Goal: Communication & Community: Answer question/provide support

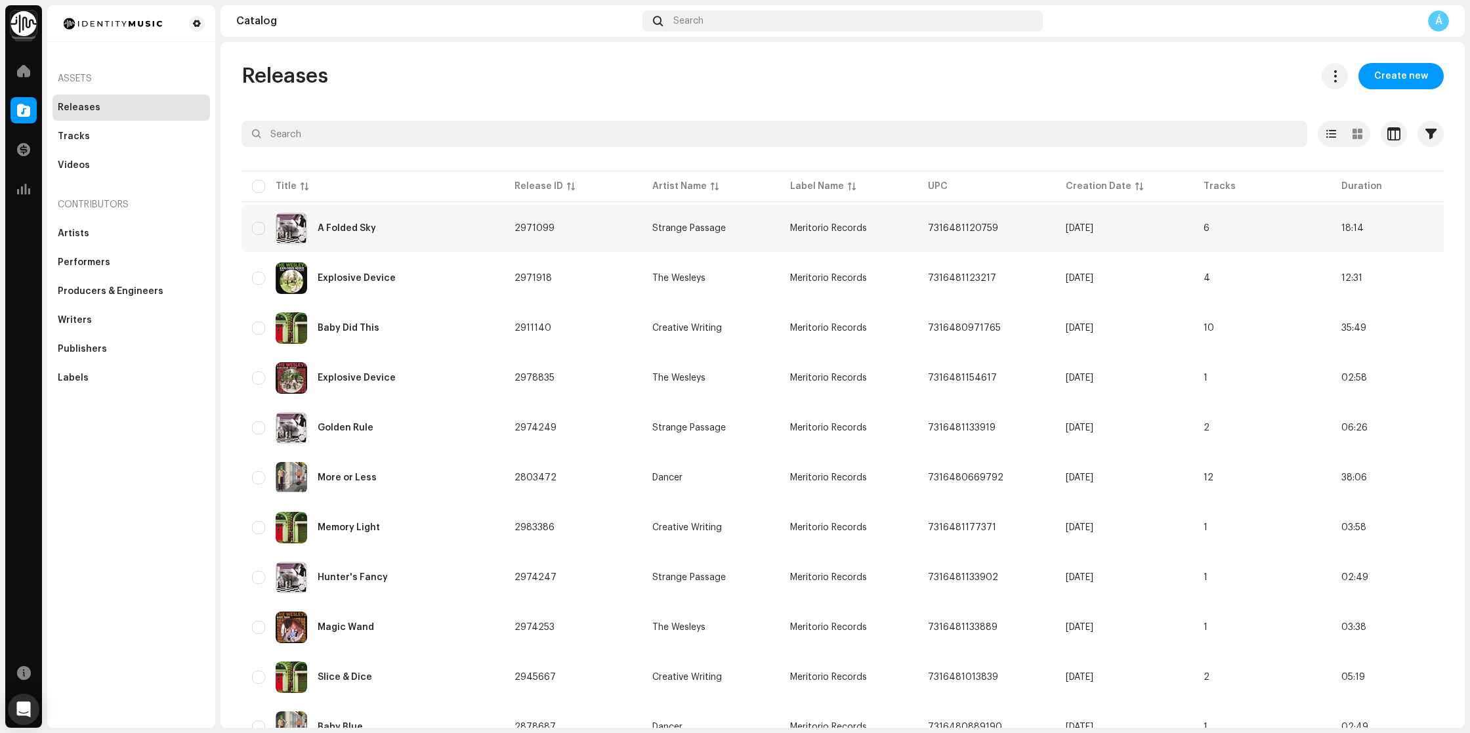
click at [453, 237] on div "A Folded Sky" at bounding box center [372, 228] width 241 height 31
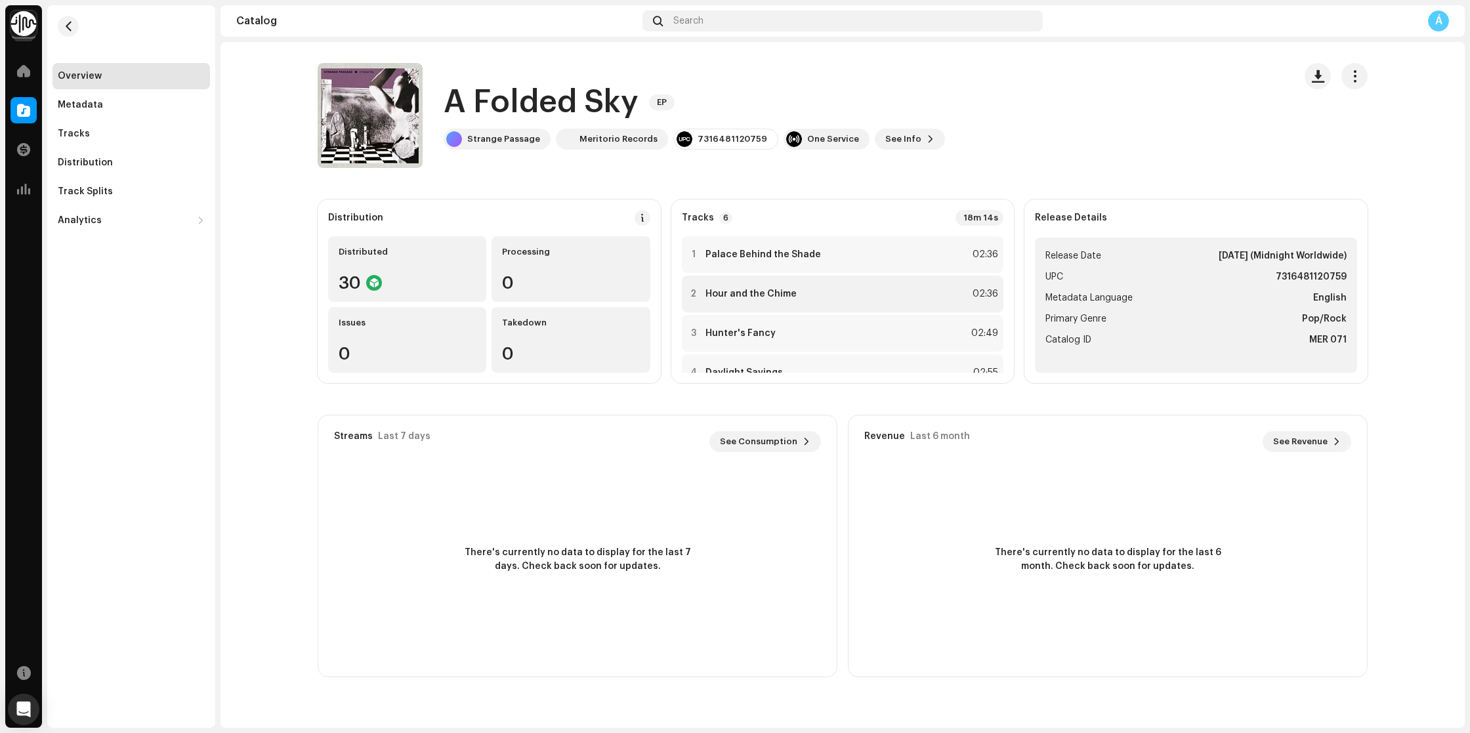
scroll to position [2, 0]
click at [693, 293] on div at bounding box center [693, 292] width 10 height 10
click at [823, 698] on div "00:42 02:36" at bounding box center [898, 700] width 962 height 10
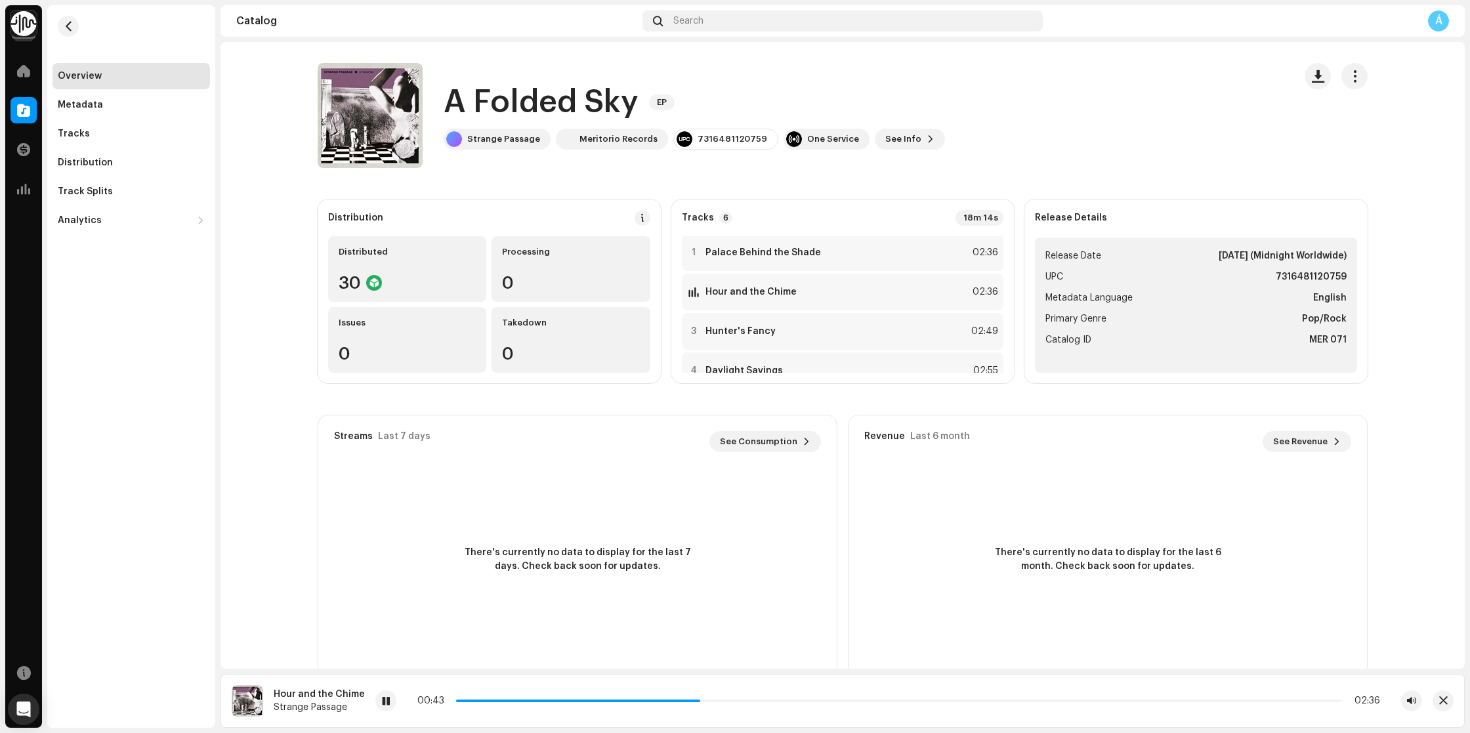
click at [867, 705] on div "00:43 02:36" at bounding box center [898, 700] width 962 height 10
drag, startPoint x: 728, startPoint y: 699, endPoint x: 905, endPoint y: 701, distance: 177.1
click at [905, 701] on p-slider at bounding box center [898, 700] width 885 height 3
click at [986, 701] on p-slider at bounding box center [898, 700] width 885 height 3
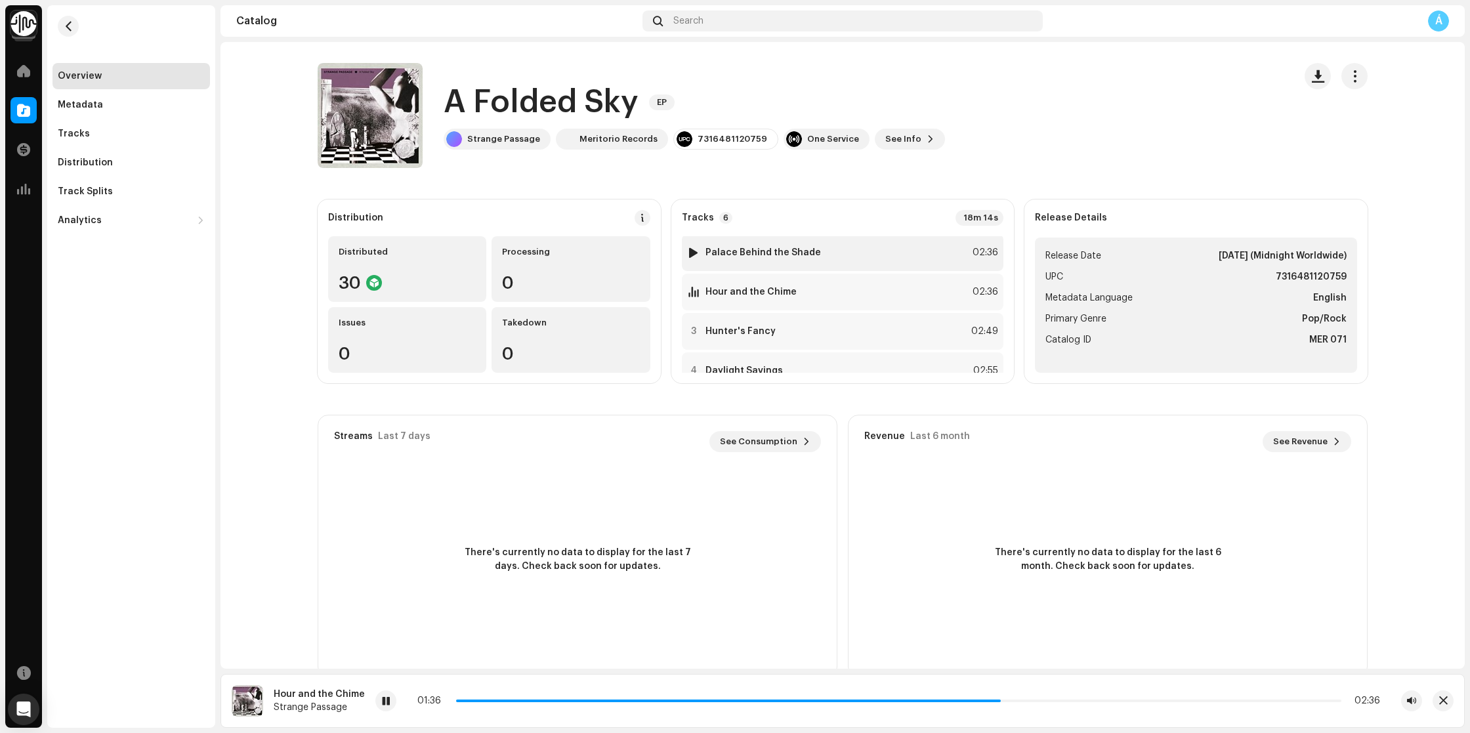
click at [695, 253] on div at bounding box center [693, 252] width 10 height 10
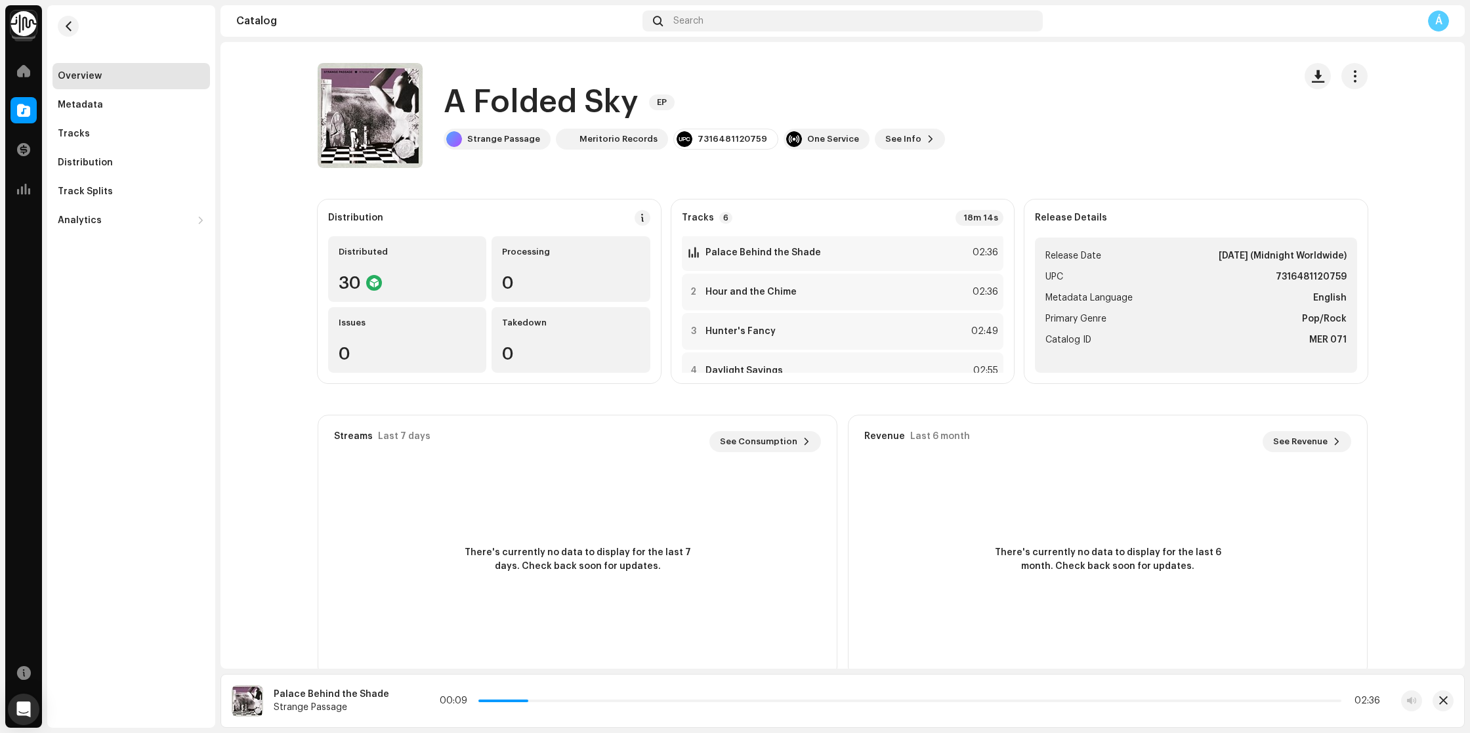
drag, startPoint x: 499, startPoint y: 700, endPoint x: 524, endPoint y: 699, distance: 25.0
click at [524, 699] on div "00:09 02:36" at bounding box center [910, 700] width 940 height 10
drag, startPoint x: 523, startPoint y: 700, endPoint x: 556, endPoint y: 700, distance: 32.8
click at [556, 700] on p-slider at bounding box center [910, 700] width 861 height 3
click at [406, 701] on span at bounding box center [410, 701] width 8 height 10
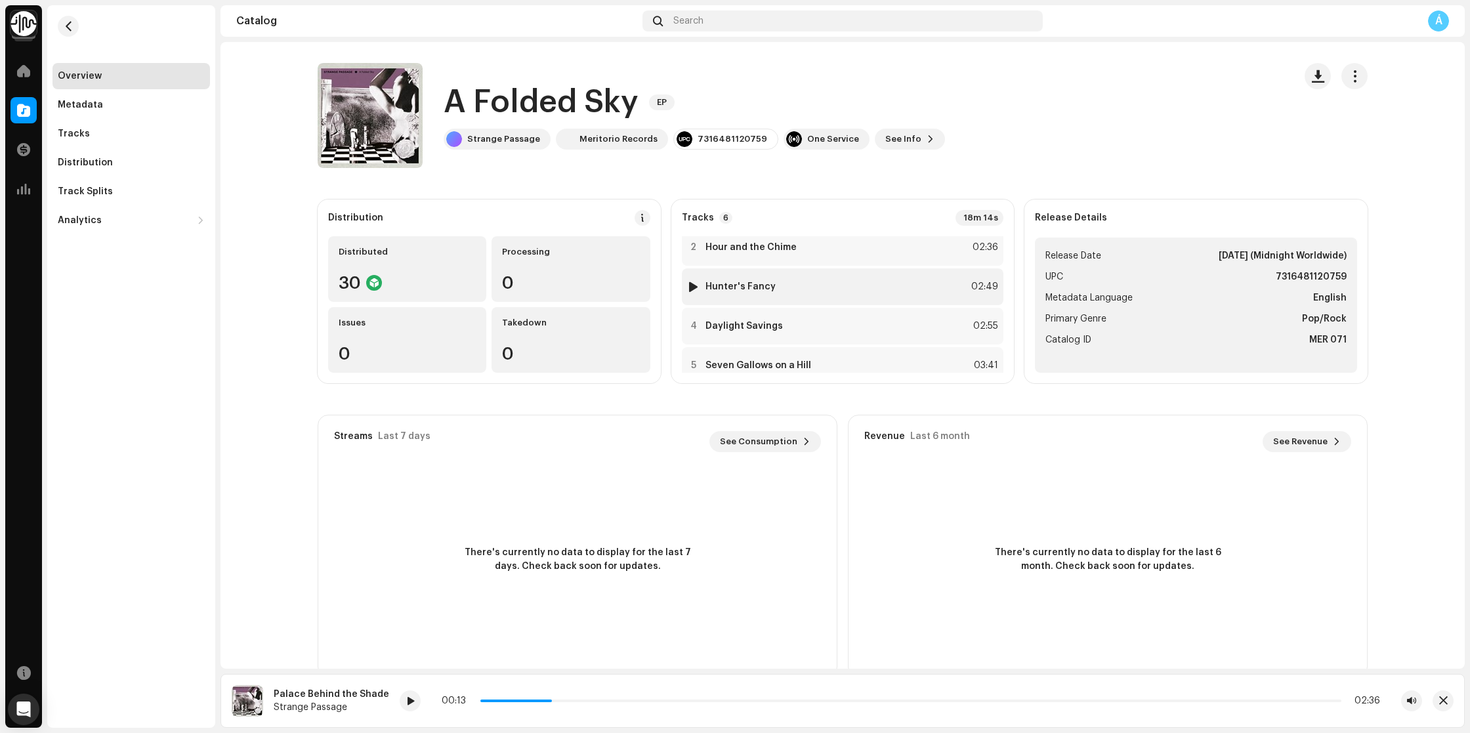
click at [696, 288] on div at bounding box center [693, 286] width 10 height 10
drag, startPoint x: 693, startPoint y: 289, endPoint x: 716, endPoint y: 308, distance: 29.3
click at [693, 289] on div at bounding box center [693, 289] width 10 height 10
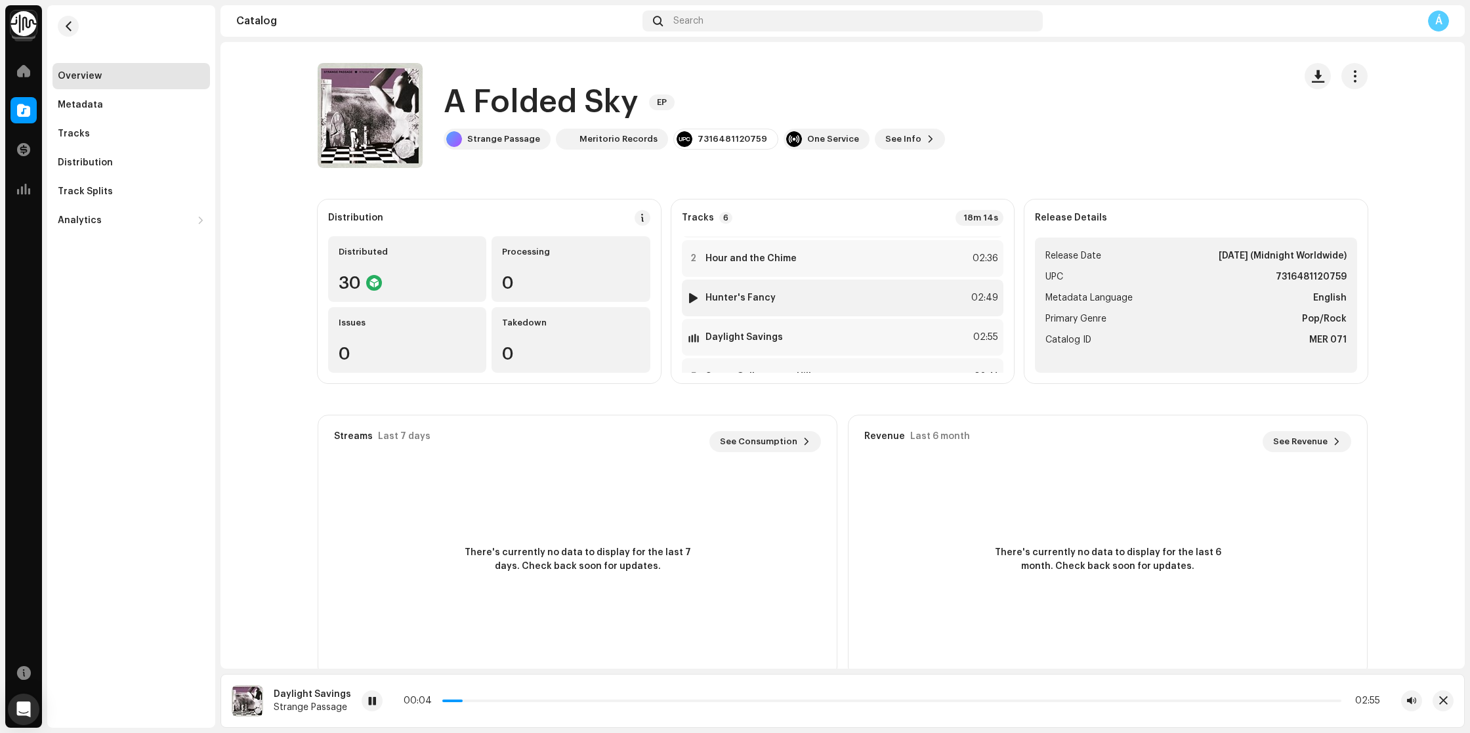
scroll to position [54, 0]
drag, startPoint x: 698, startPoint y: 319, endPoint x: 701, endPoint y: 328, distance: 9.1
click at [697, 320] on div at bounding box center [693, 318] width 10 height 10
click at [698, 253] on div at bounding box center [693, 254] width 10 height 10
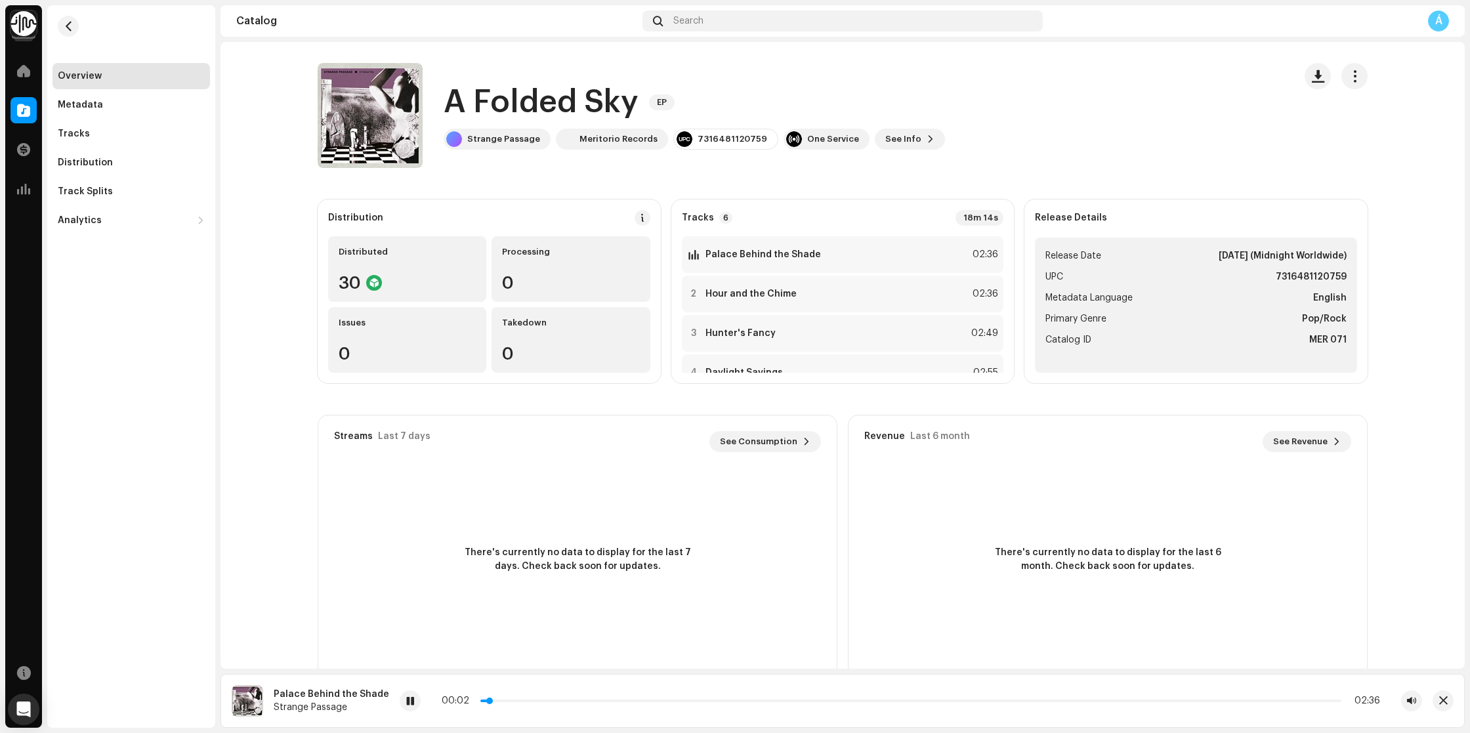
click at [585, 701] on div "00:02 02:36" at bounding box center [911, 700] width 938 height 10
click at [587, 700] on p-slider at bounding box center [910, 700] width 861 height 3
click at [632, 702] on div "00:21 02:36" at bounding box center [911, 700] width 938 height 10
click at [727, 698] on div "00:22 02:36" at bounding box center [911, 700] width 938 height 10
click at [730, 705] on div "00:23 02:36" at bounding box center [911, 700] width 938 height 10
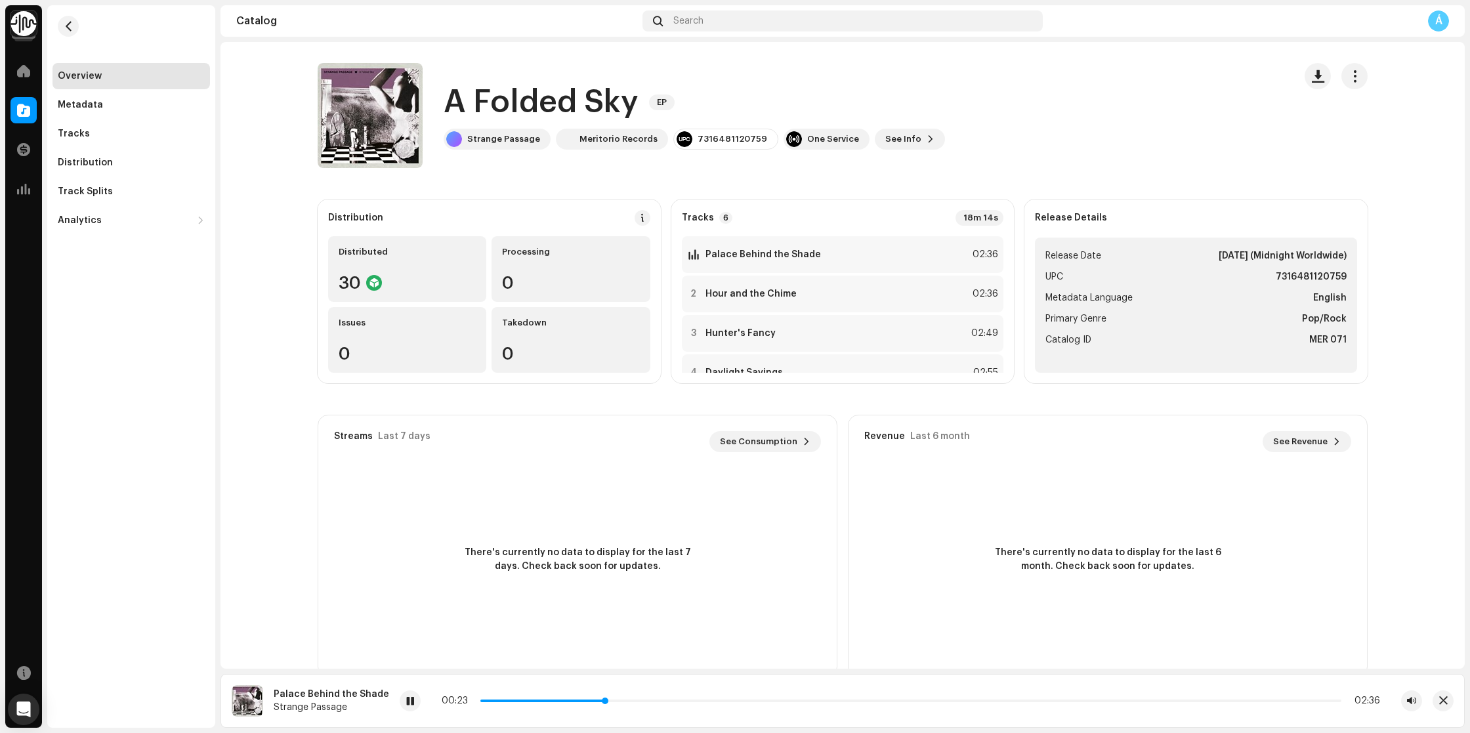
click at [742, 699] on div "00:23 02:36" at bounding box center [911, 700] width 938 height 10
click at [408, 704] on div at bounding box center [410, 700] width 21 height 21
click at [1434, 491] on catalog-releases-details-overview "A Folded Sky EP A Folded Sky EP Strange Passage Meritorio Records 7316481120759…" at bounding box center [842, 370] width 1244 height 656
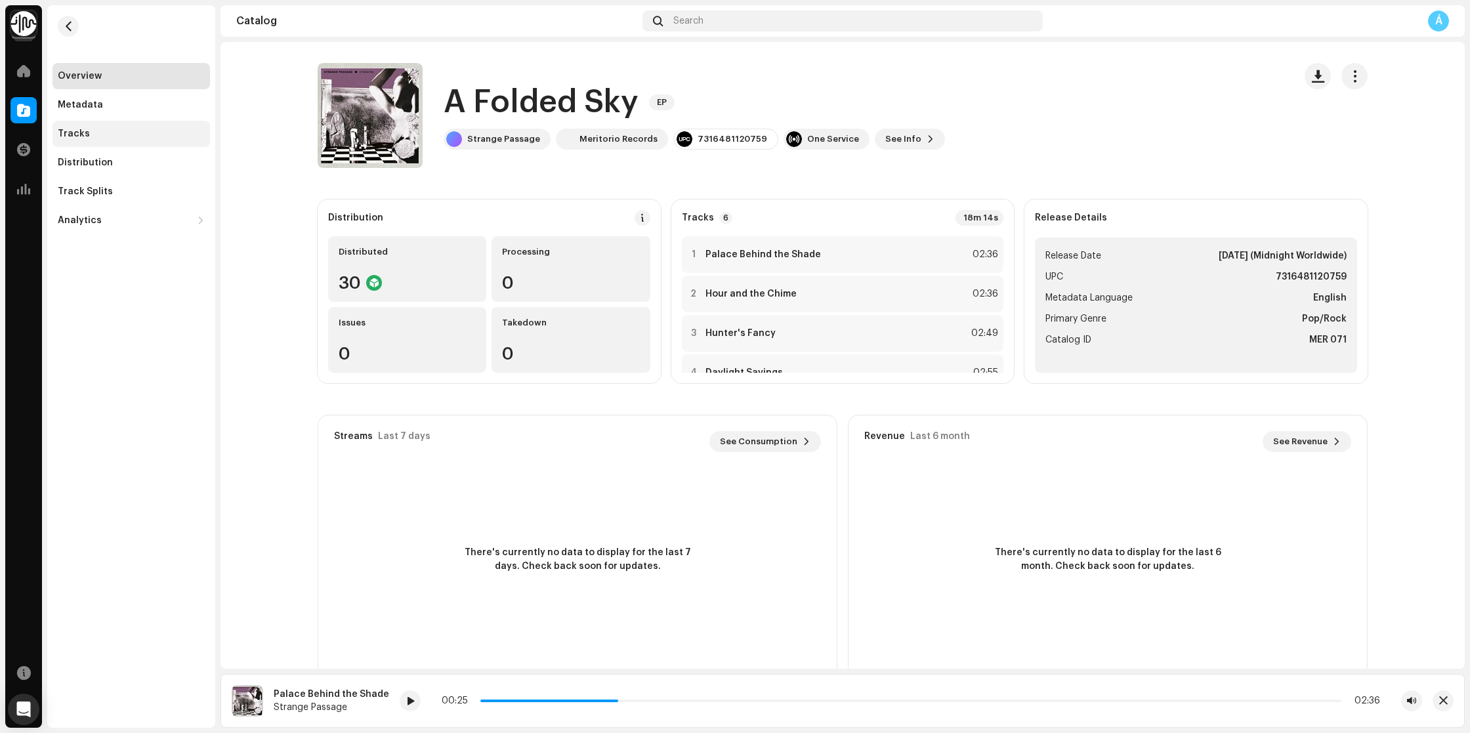
click at [86, 133] on div "Tracks" at bounding box center [74, 134] width 32 height 10
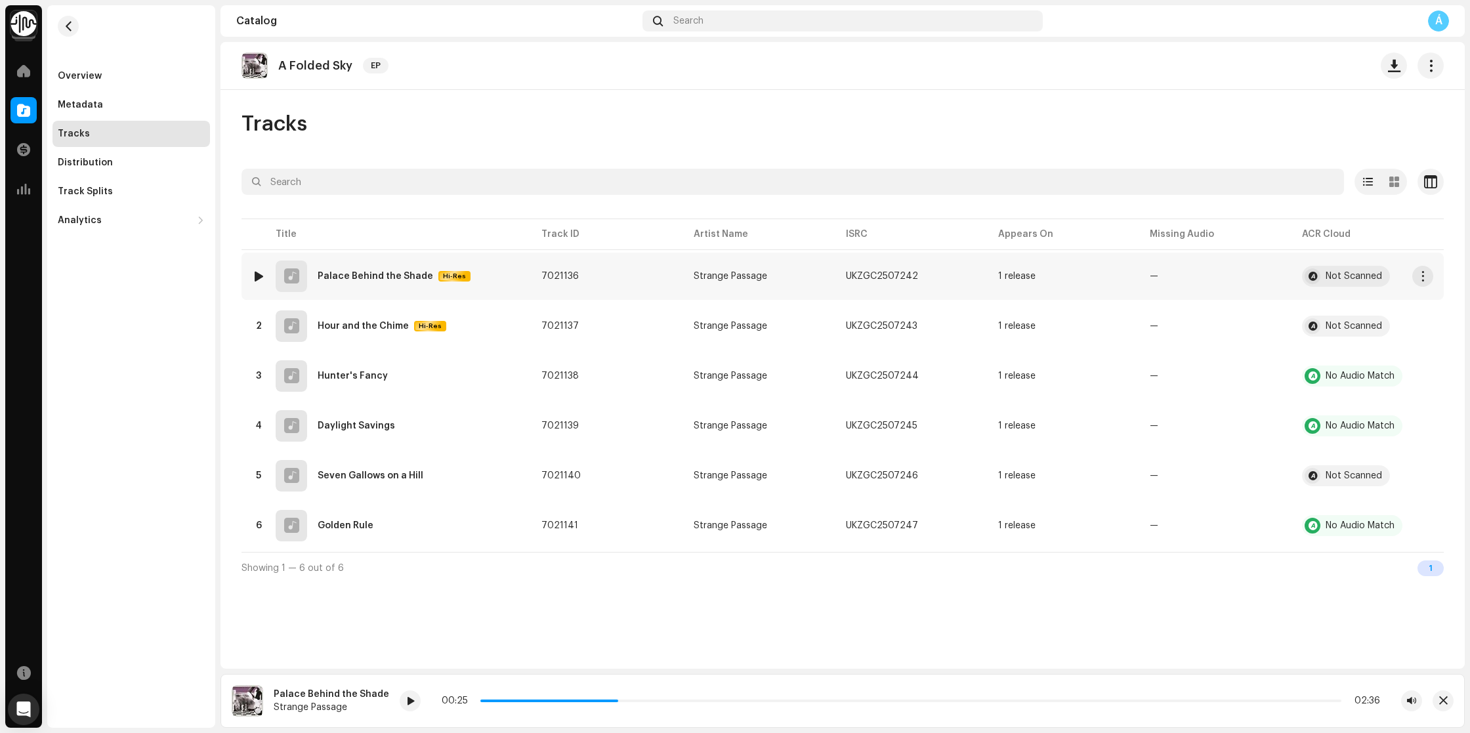
click at [479, 293] on td "1 Palace Behind the Shade Hi-Res" at bounding box center [385, 276] width 289 height 47
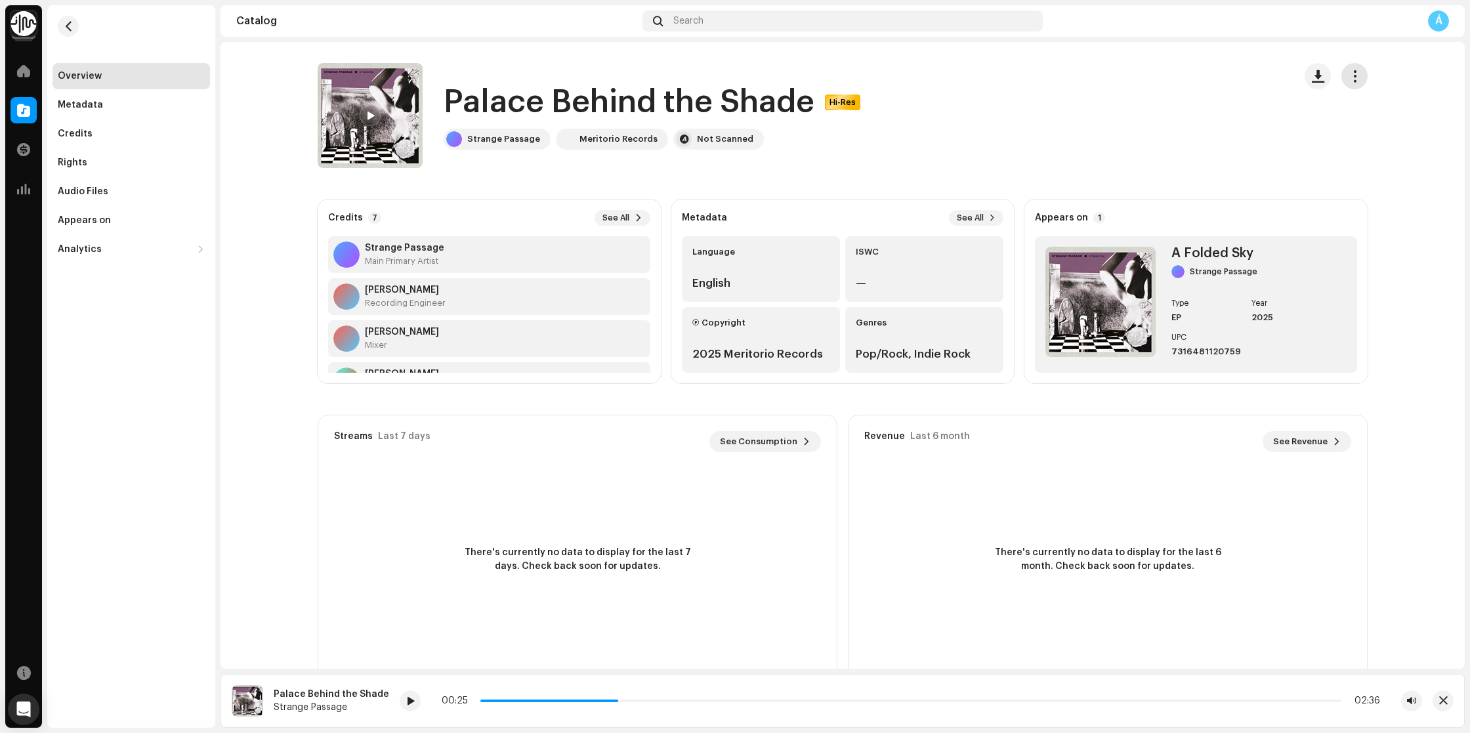
click at [1352, 77] on span "button" at bounding box center [1354, 76] width 12 height 10
click at [1248, 133] on span "Edit" at bounding box center [1243, 134] width 18 height 10
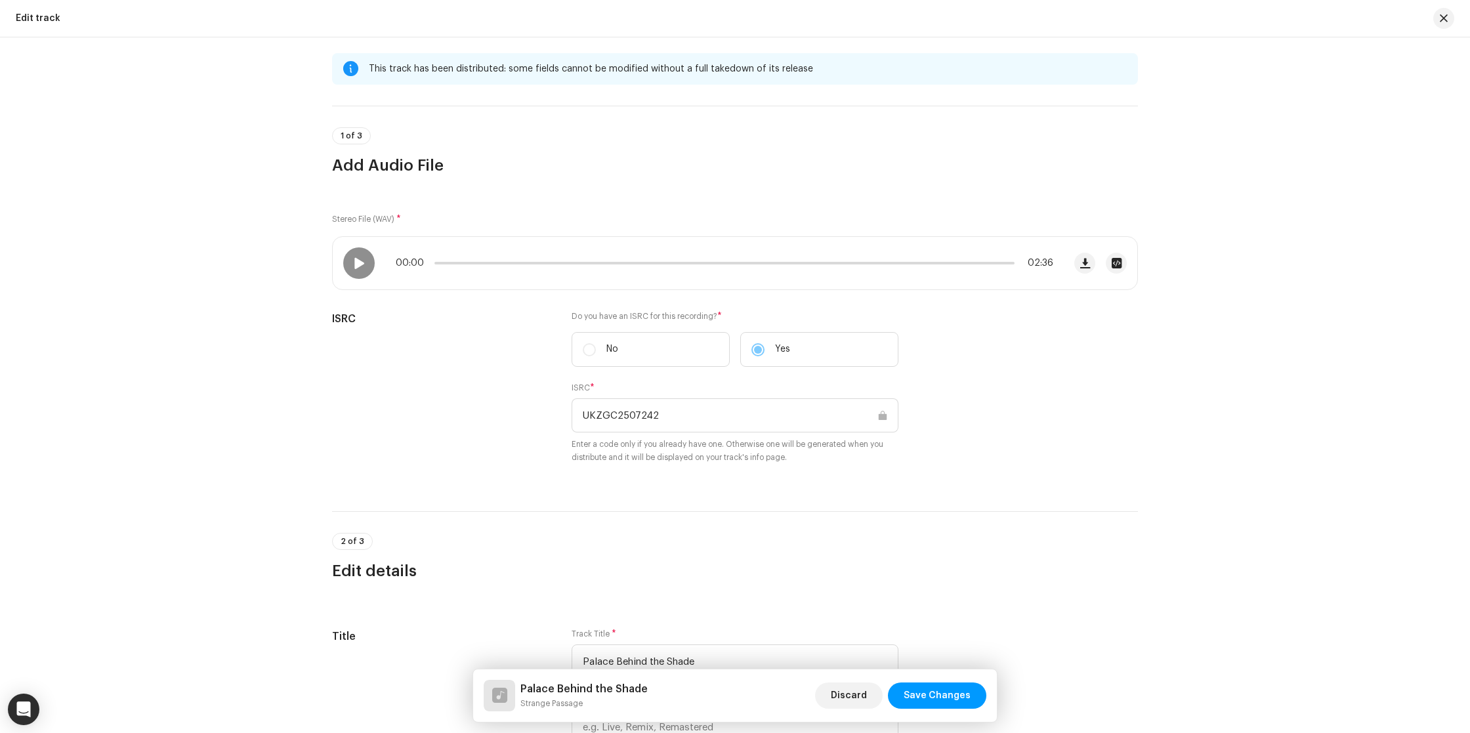
scroll to position [11, 0]
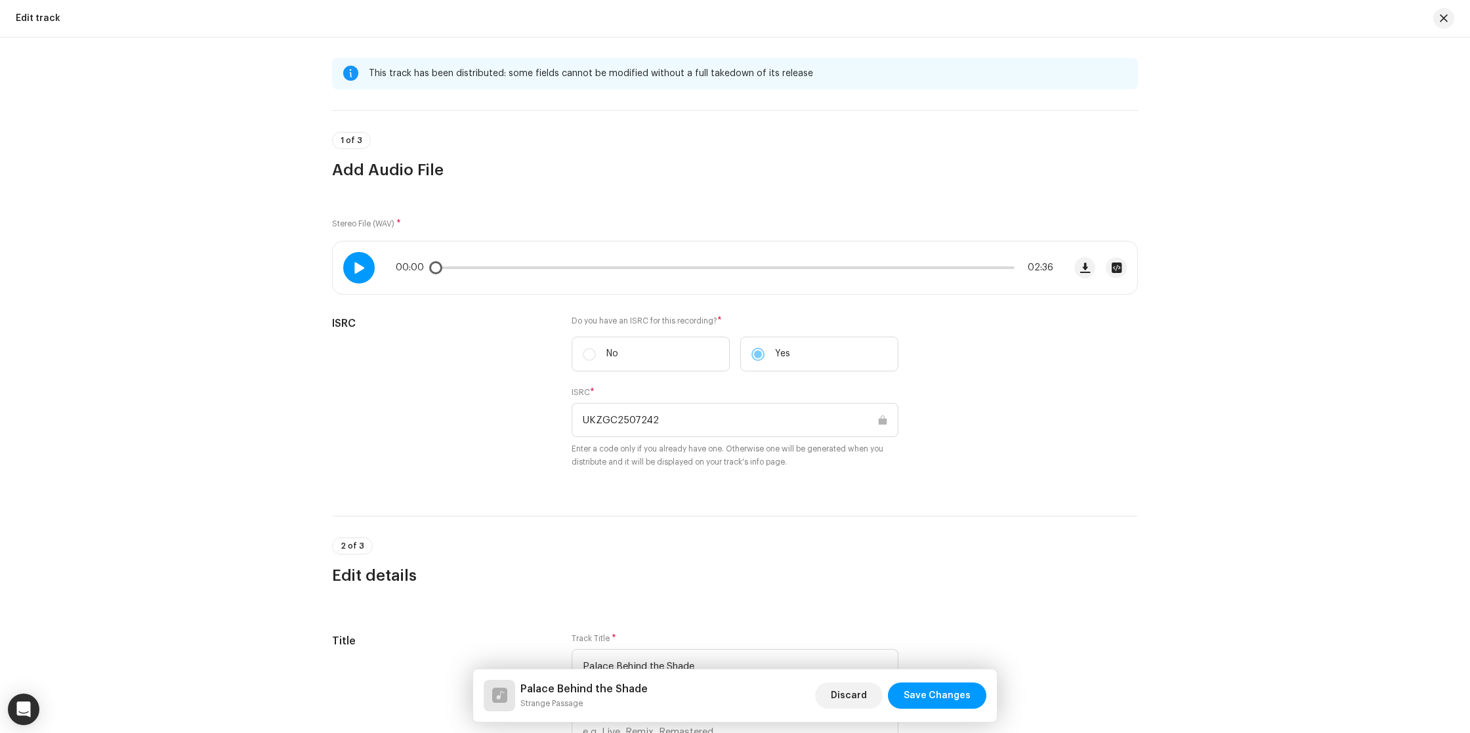
click at [365, 271] on div at bounding box center [358, 267] width 31 height 31
drag, startPoint x: 464, startPoint y: 268, endPoint x: 488, endPoint y: 270, distance: 23.7
click at [472, 270] on span at bounding box center [465, 267] width 13 height 13
drag, startPoint x: 544, startPoint y: 270, endPoint x: 555, endPoint y: 270, distance: 11.2
click at [555, 270] on div "00:15 02:36" at bounding box center [724, 267] width 657 height 10
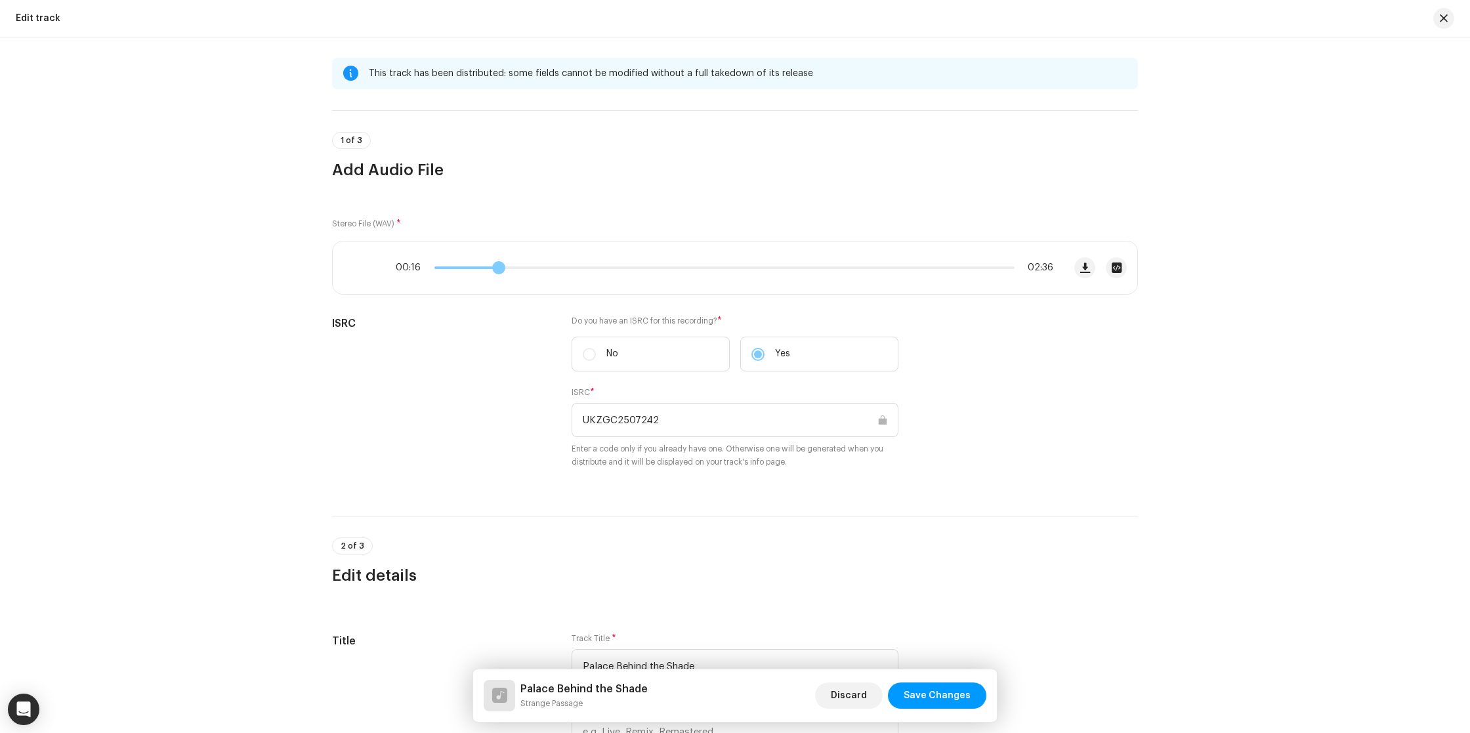
drag, startPoint x: 500, startPoint y: 269, endPoint x: 593, endPoint y: 273, distance: 93.2
click at [505, 273] on span at bounding box center [498, 267] width 13 height 13
click at [367, 268] on div at bounding box center [358, 267] width 31 height 31
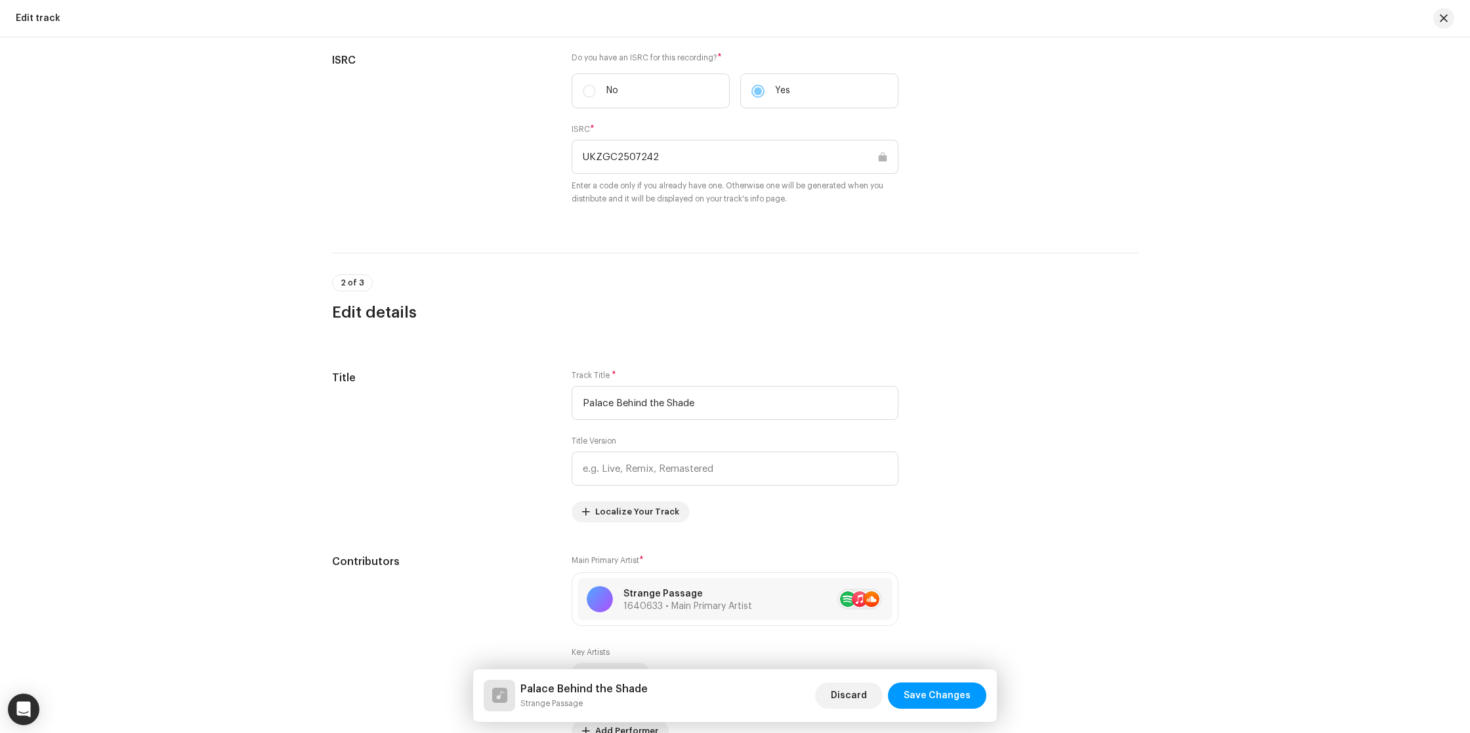
scroll to position [0, 0]
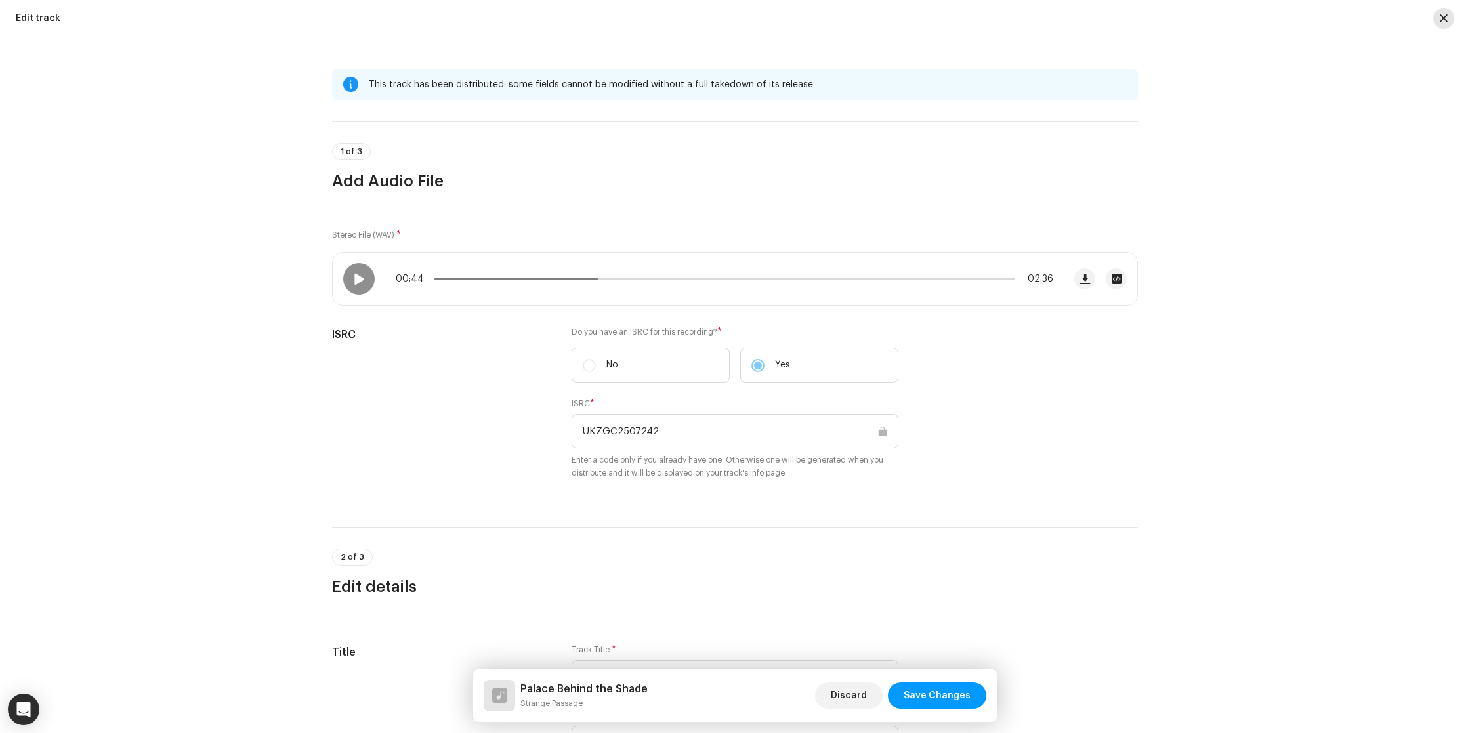
click at [1442, 20] on span "button" at bounding box center [1443, 18] width 8 height 10
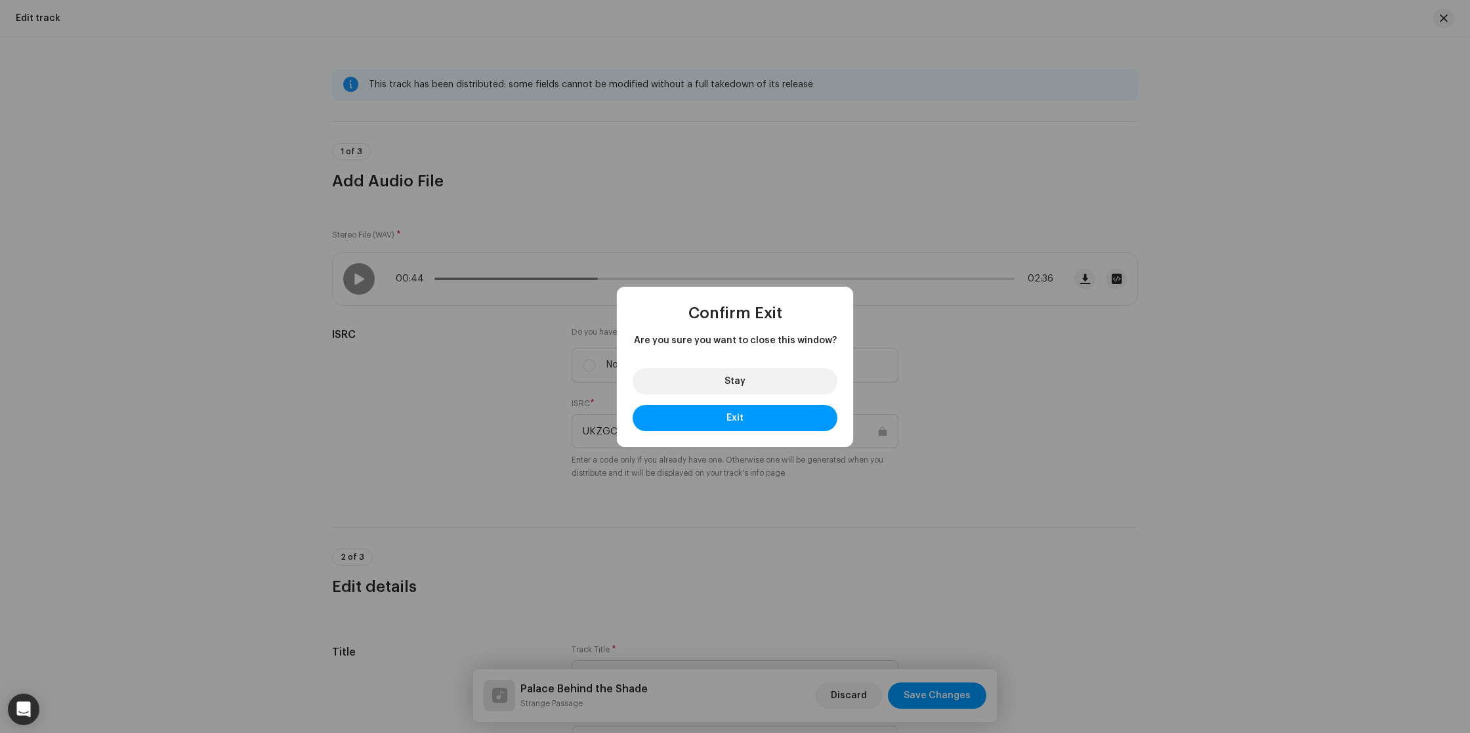
click at [1037, 411] on div "Confirm Exit Are you sure you want to close this window? Stay Exit" at bounding box center [735, 366] width 1470 height 733
click at [764, 385] on button "Stay" at bounding box center [734, 381] width 205 height 26
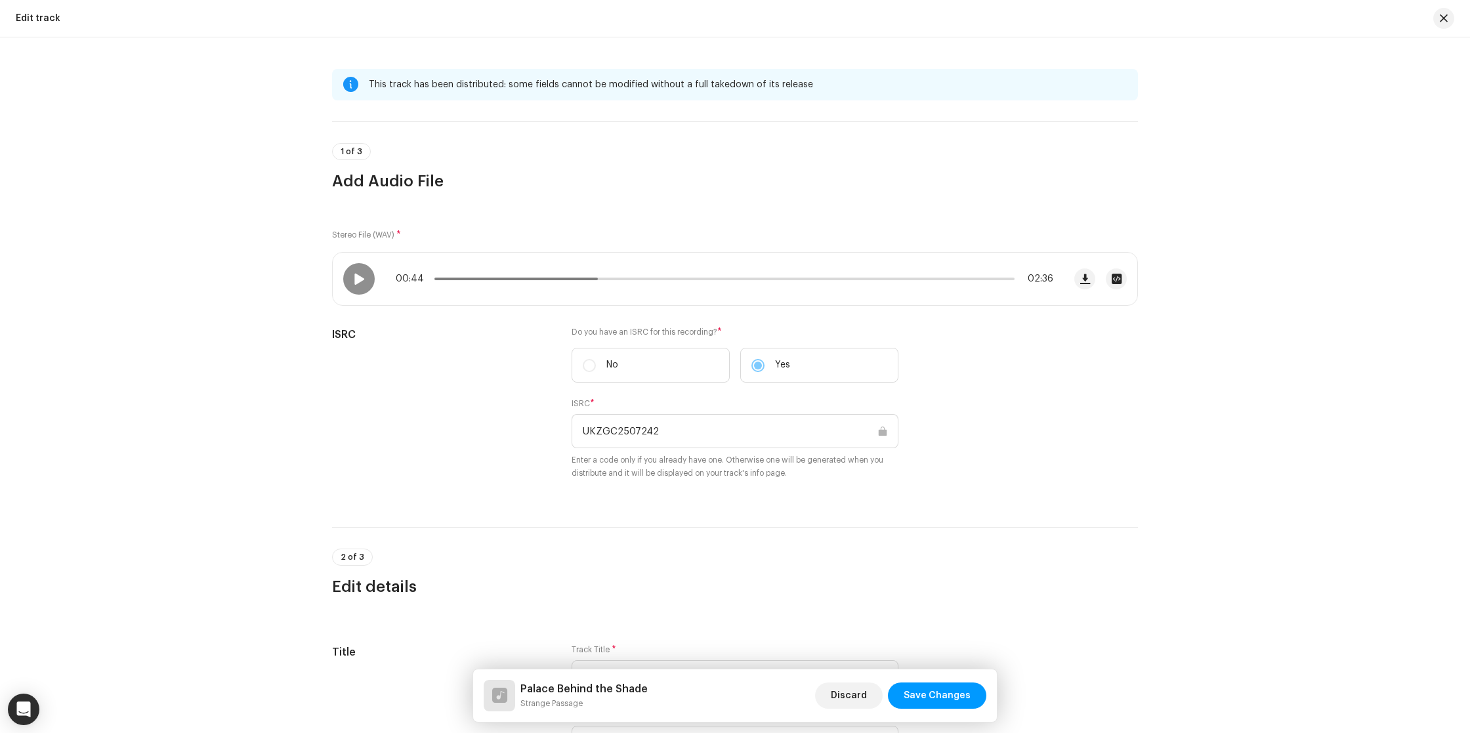
click at [40, 16] on div "Edit track" at bounding box center [38, 18] width 45 height 10
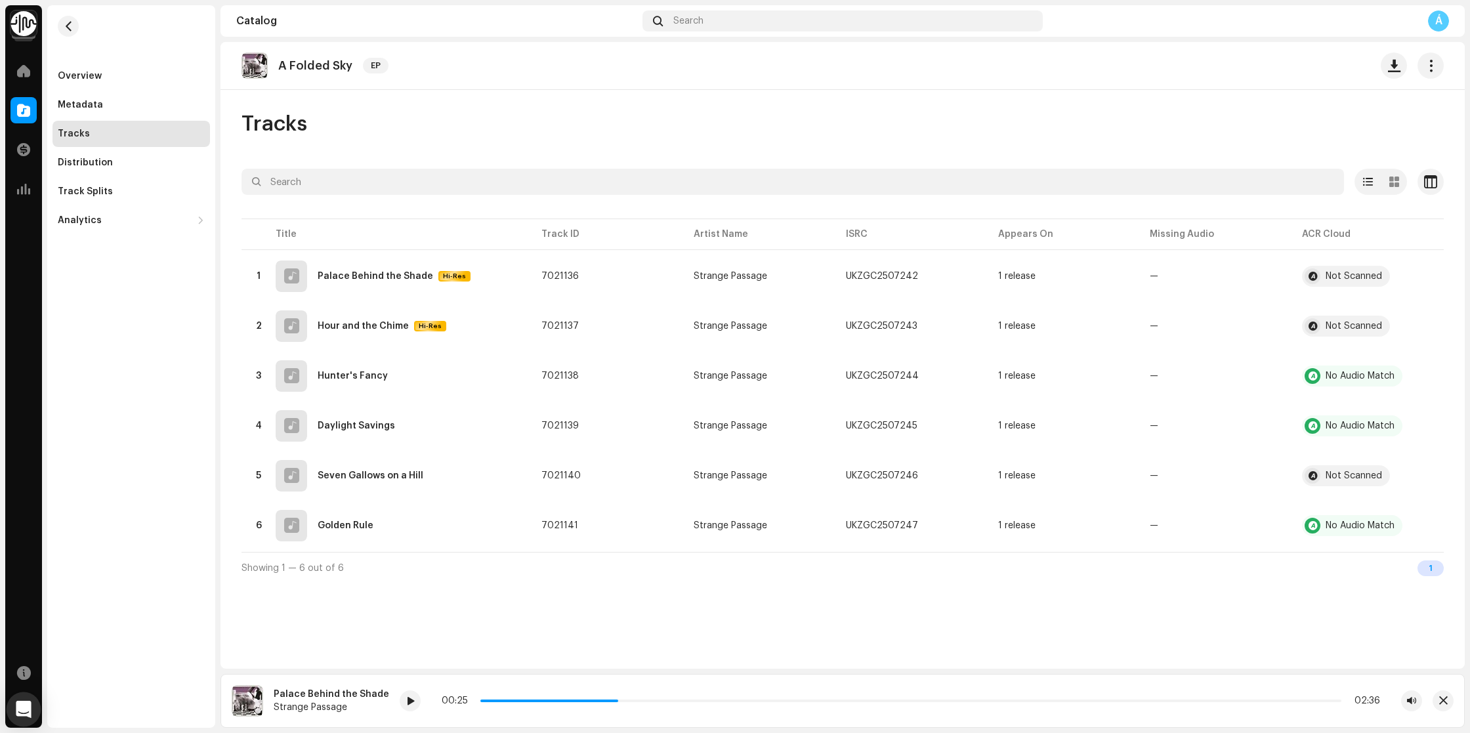
click at [25, 716] on icon "Open Intercom Messenger" at bounding box center [23, 709] width 17 height 17
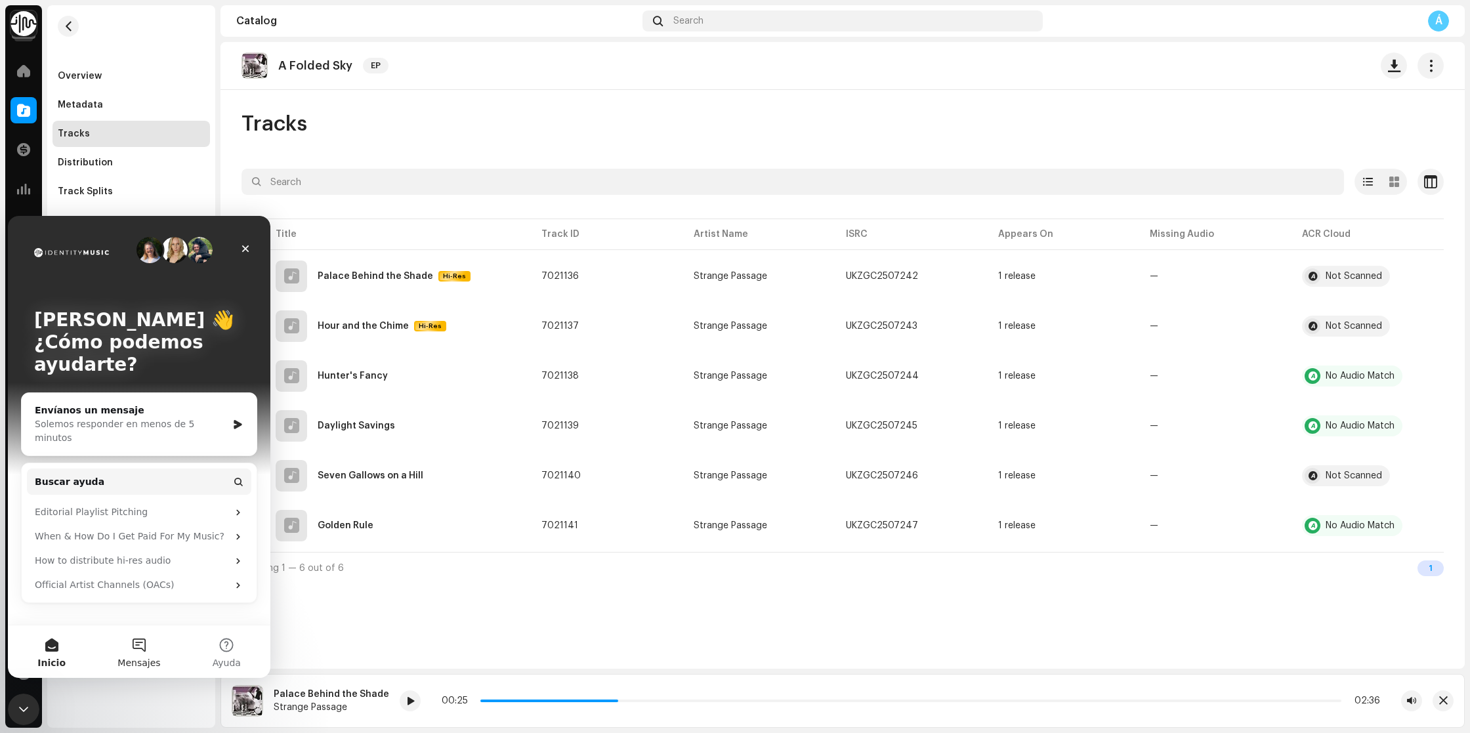
click at [136, 648] on button "Mensajes" at bounding box center [138, 651] width 87 height 52
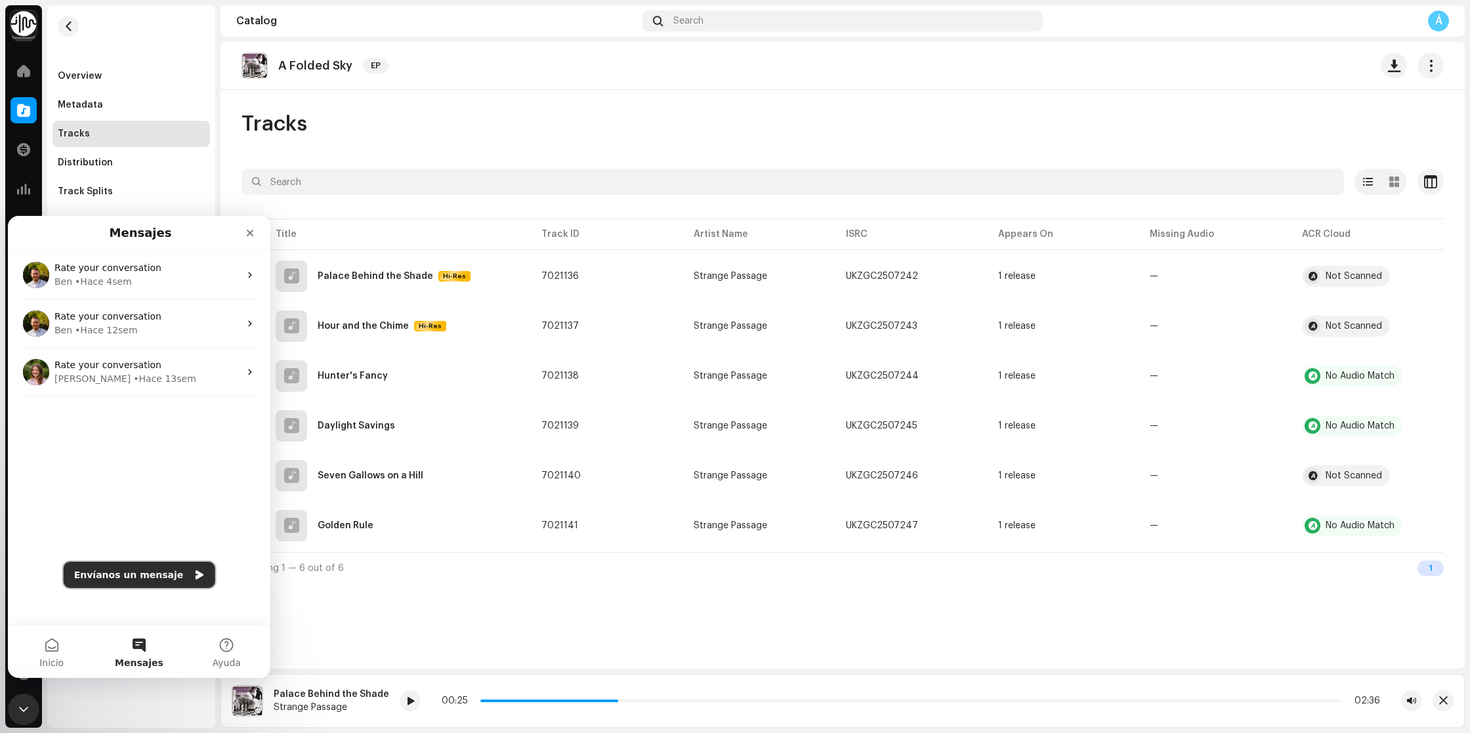
click at [125, 575] on button "Envíanos un mensaje" at bounding box center [140, 575] width 152 height 26
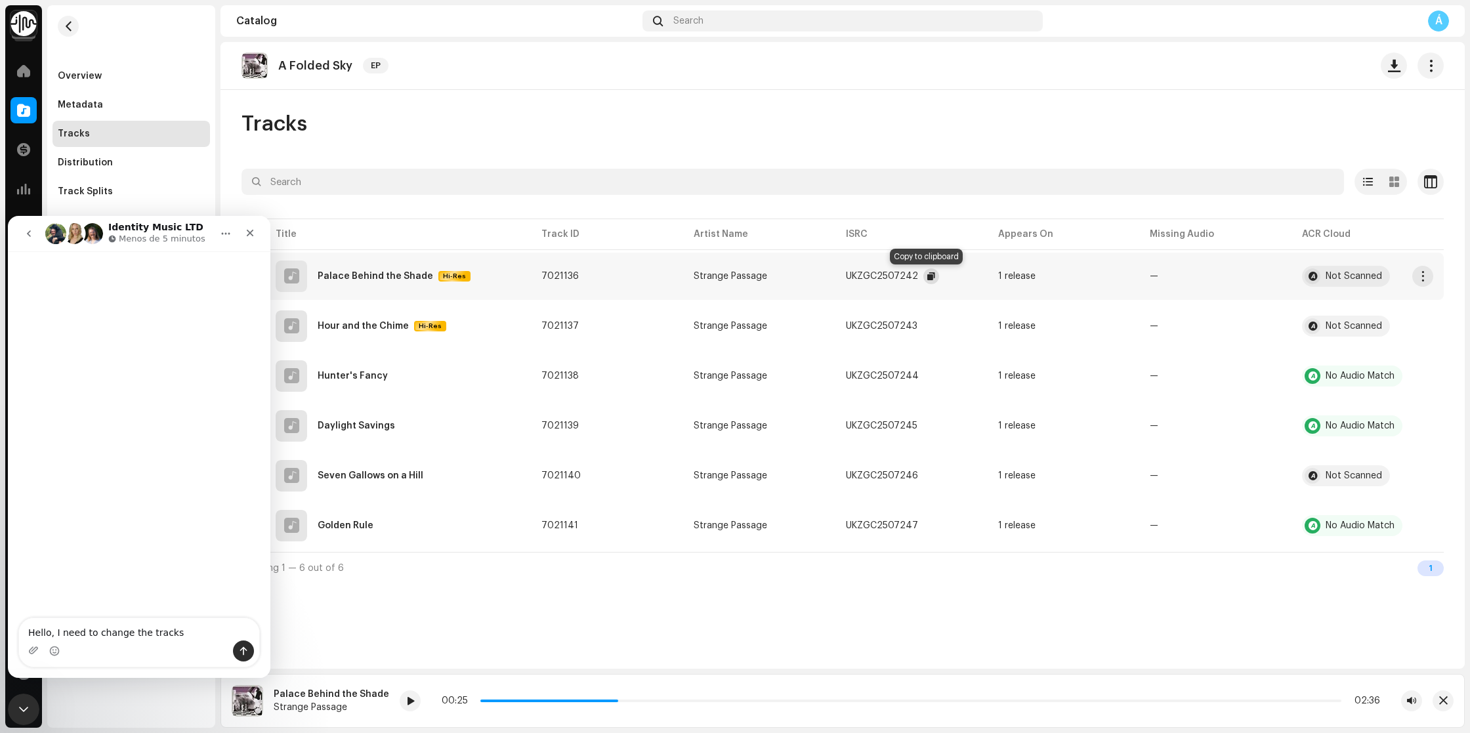
click at [930, 279] on span "button" at bounding box center [931, 276] width 8 height 10
click at [205, 636] on textarea "Hello, I need to change the tracks" at bounding box center [139, 629] width 240 height 22
click at [928, 325] on span "button" at bounding box center [930, 326] width 8 height 10
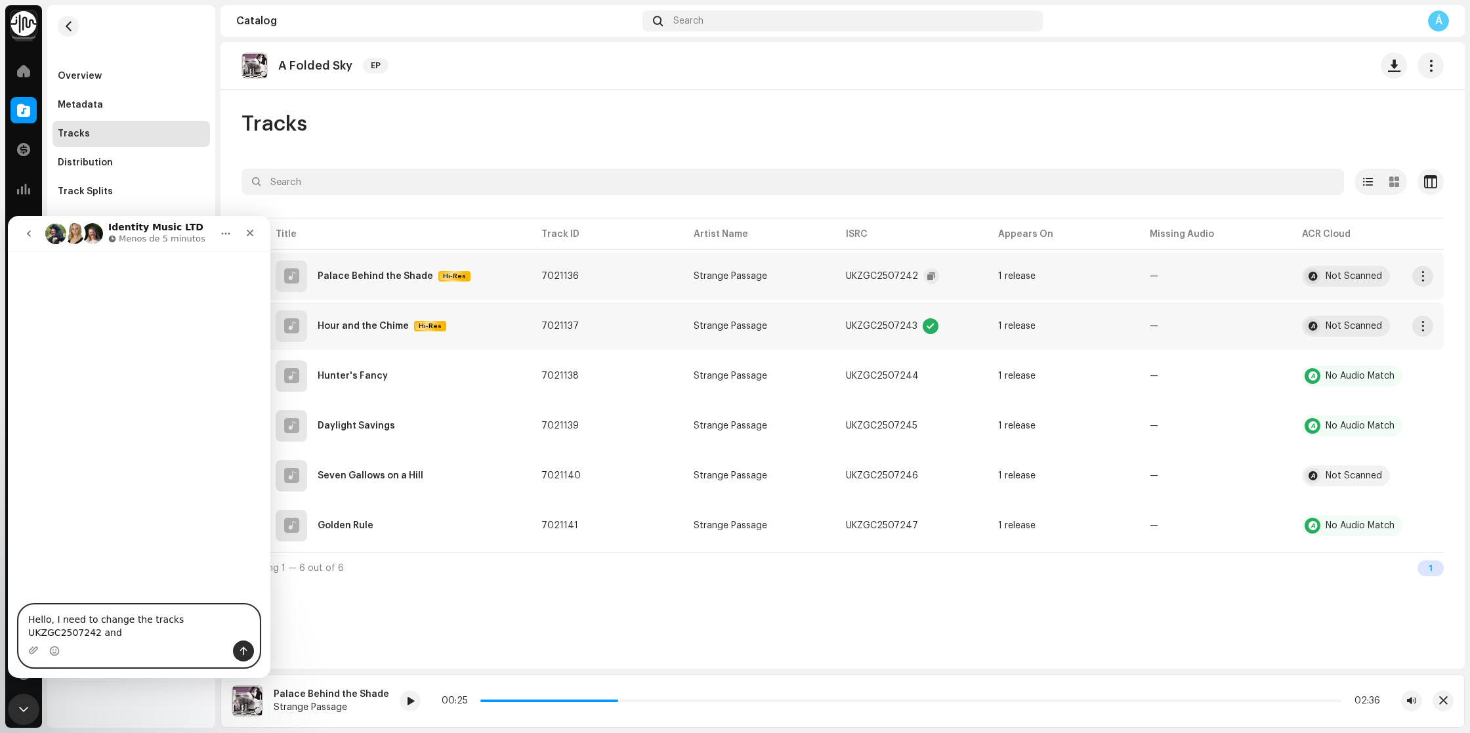
click at [152, 638] on textarea "Hello, I need to change the tracks UKZGC2507242 and" at bounding box center [139, 622] width 240 height 35
paste textarea "UKZGC2507243"
type textarea "Hello, I need to change the tracks UKZGC2507242 and UKZGC2507243 .. I don't kno…"
click at [247, 655] on icon "Enviar un mensaje…" at bounding box center [243, 651] width 10 height 10
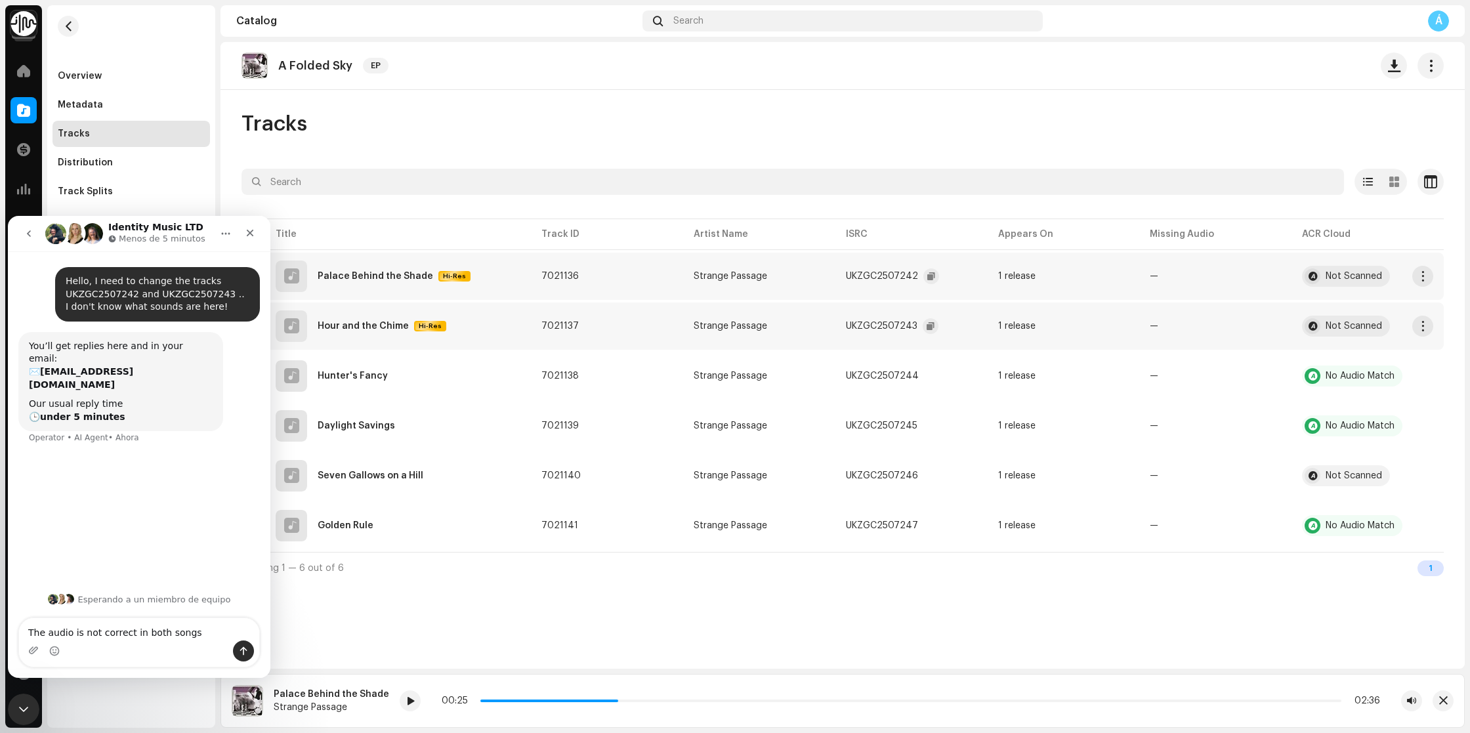
type textarea "The audio is not correct in both songs!"
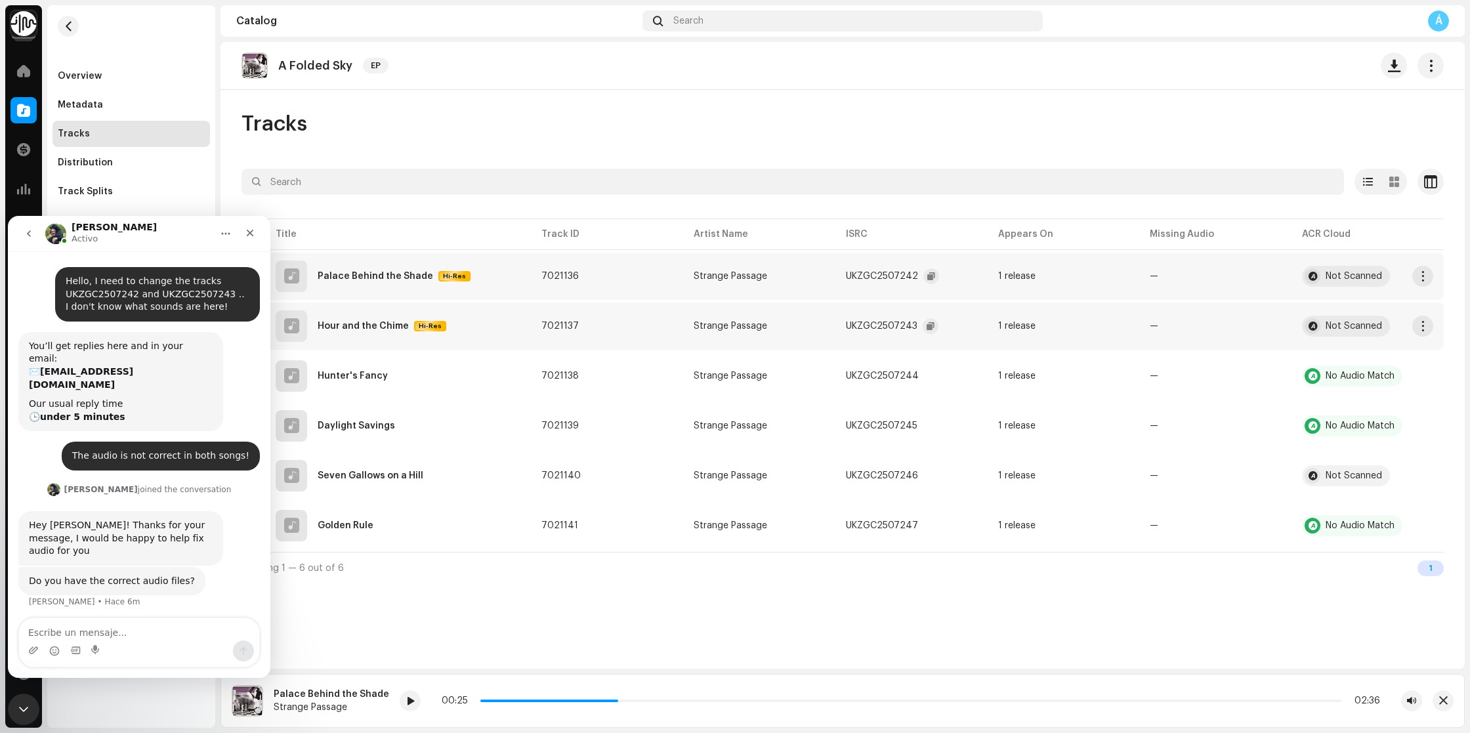
click at [131, 648] on div "Intercom Messenger" at bounding box center [139, 650] width 240 height 21
click at [152, 644] on div "Intercom Messenger" at bounding box center [139, 650] width 240 height 21
click at [163, 633] on textarea "Escribe un mensaje..." at bounding box center [139, 629] width 240 height 22
type textarea "Sure, but I didn't sent these audio files... I don't know what happened"
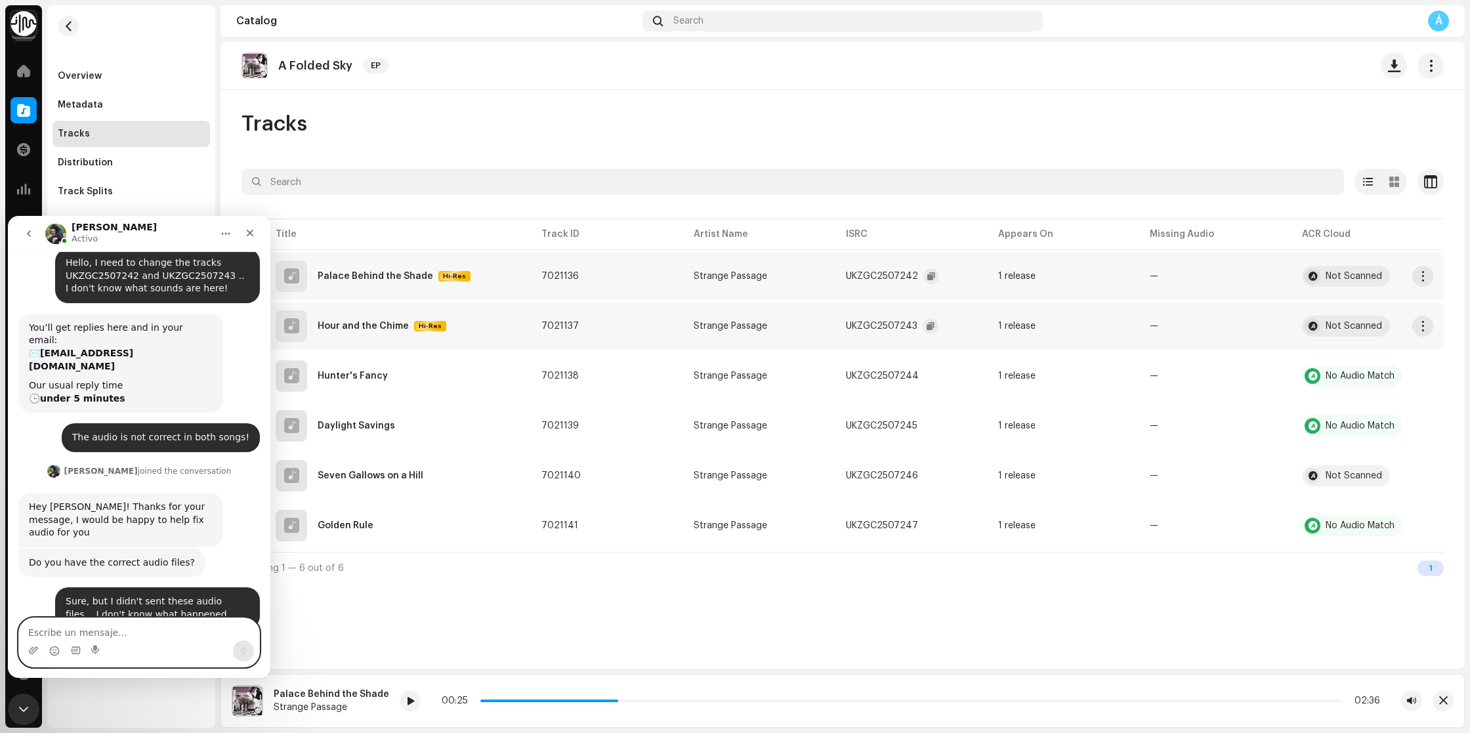
scroll to position [126, 0]
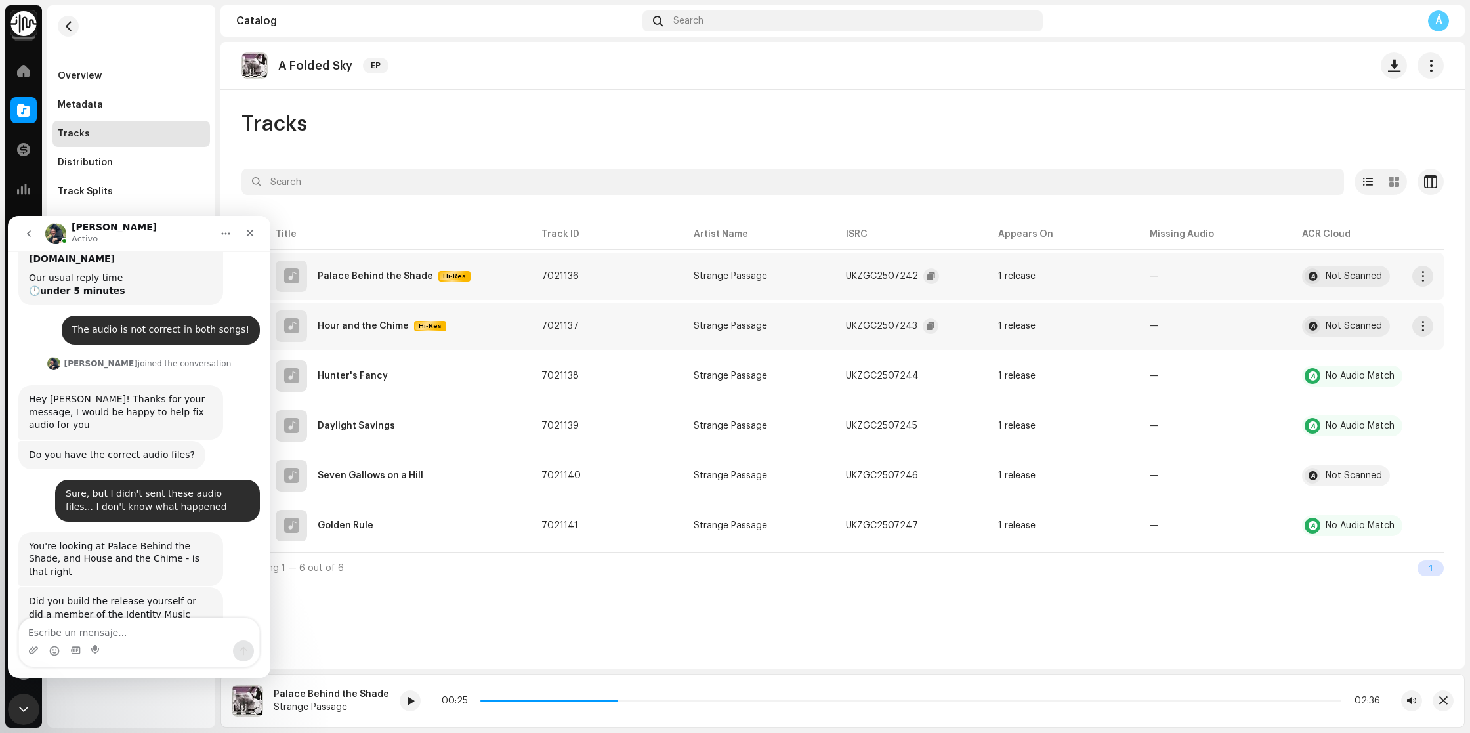
click at [193, 643] on div "Intercom Messenger" at bounding box center [139, 650] width 240 height 21
click at [201, 634] on textarea "Escribe un mensaje..." at bounding box center [139, 629] width 240 height 22
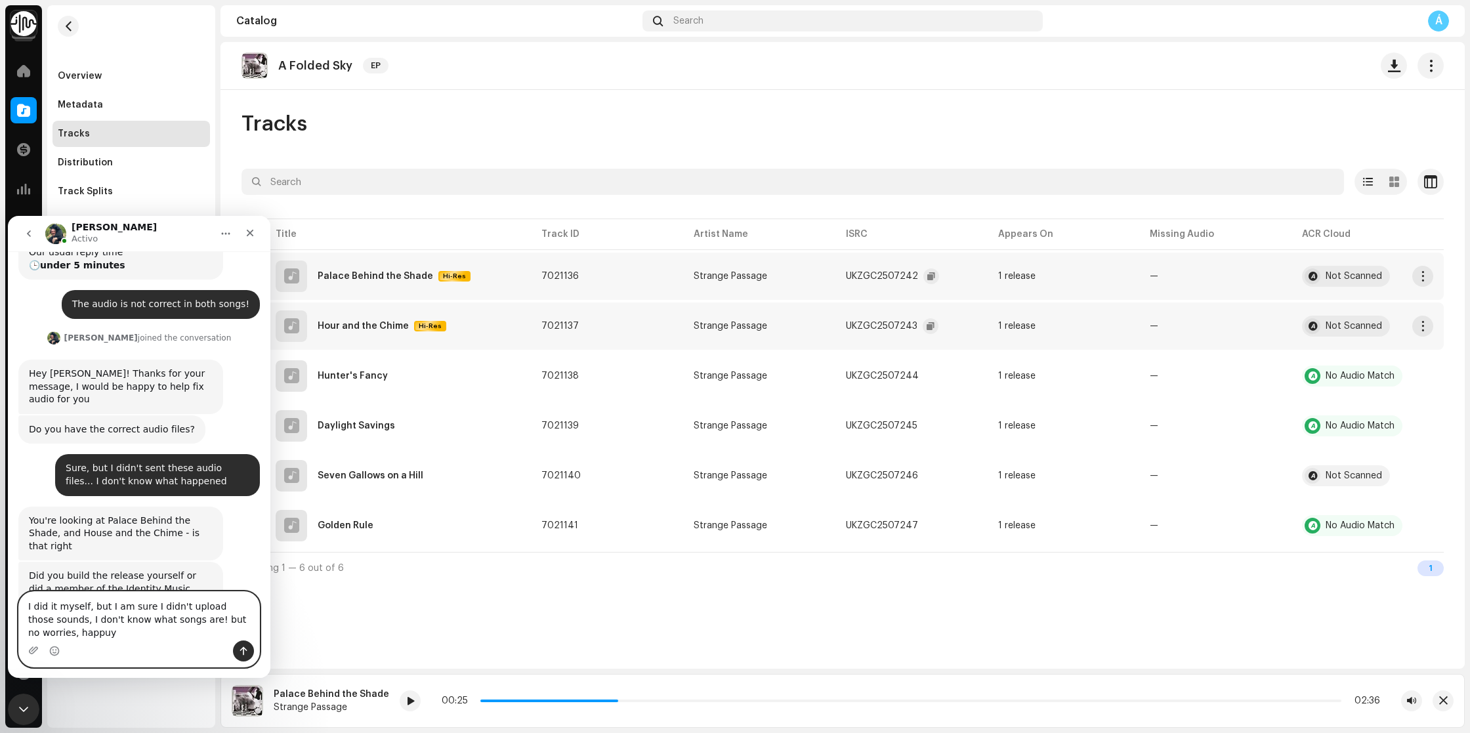
scroll to position [152, 0]
type textarea "I did it myself, but I am sure I didn't upload those sounds, I don't know what …"
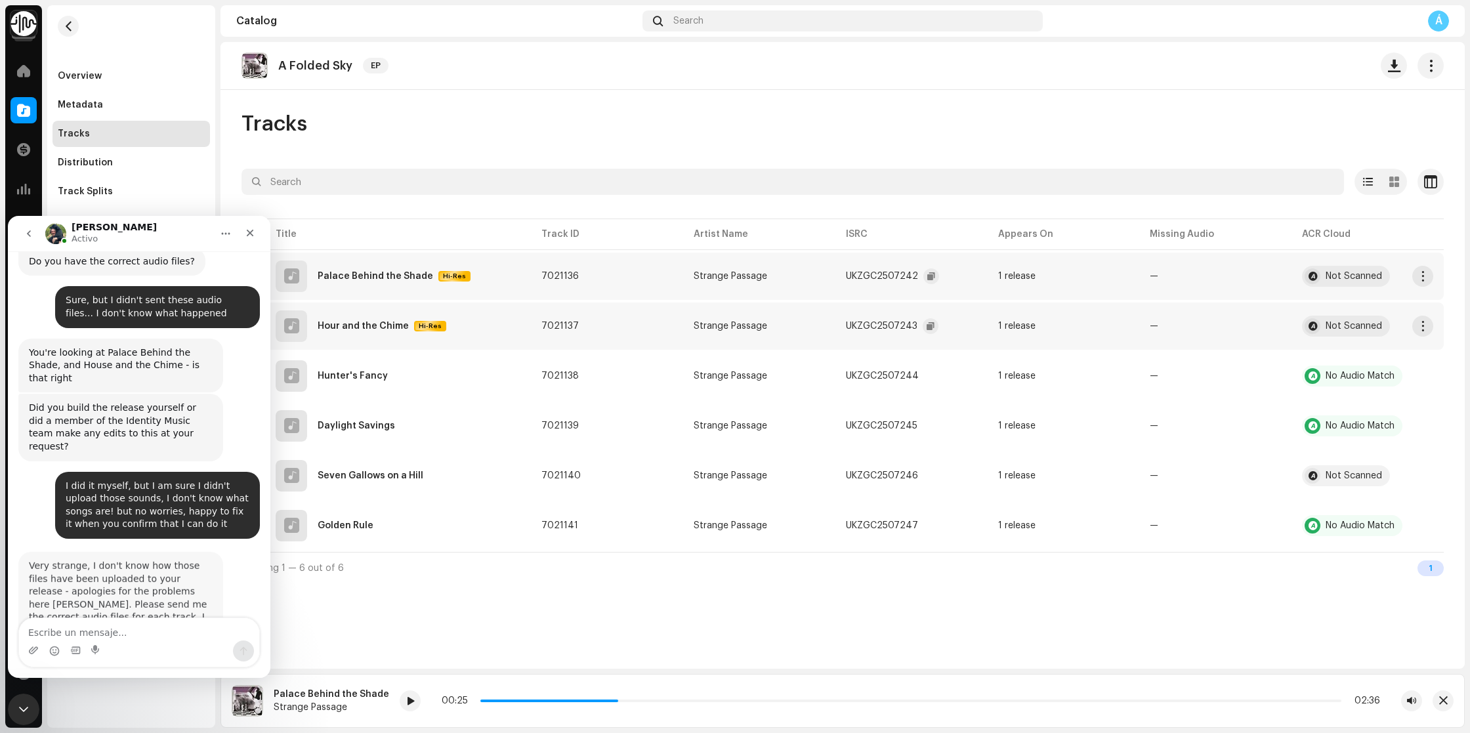
scroll to position [306, 0]
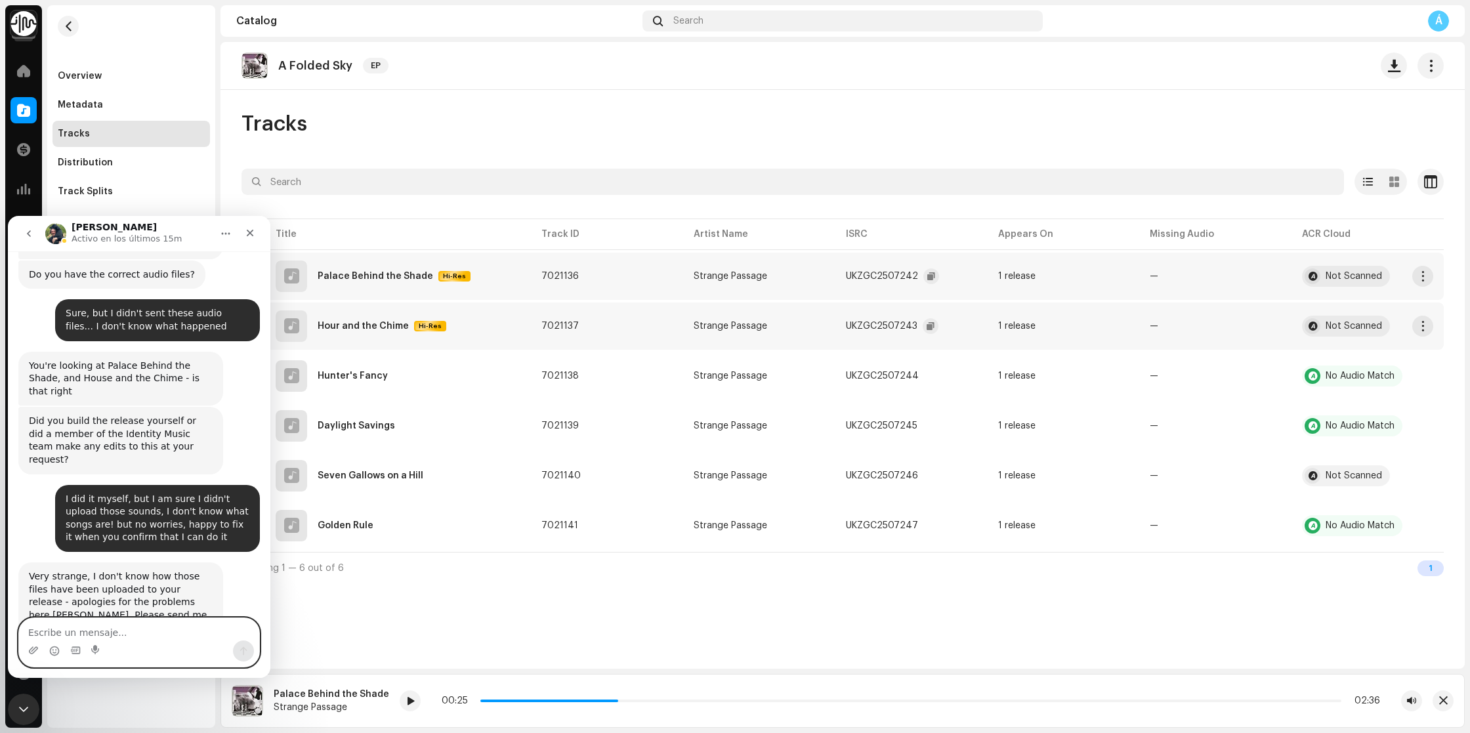
click at [59, 633] on textarea "Escribe un mensaje..." at bounding box center [139, 629] width 240 height 22
click at [318, 278] on div "Palace Behind the Shade" at bounding box center [375, 276] width 115 height 9
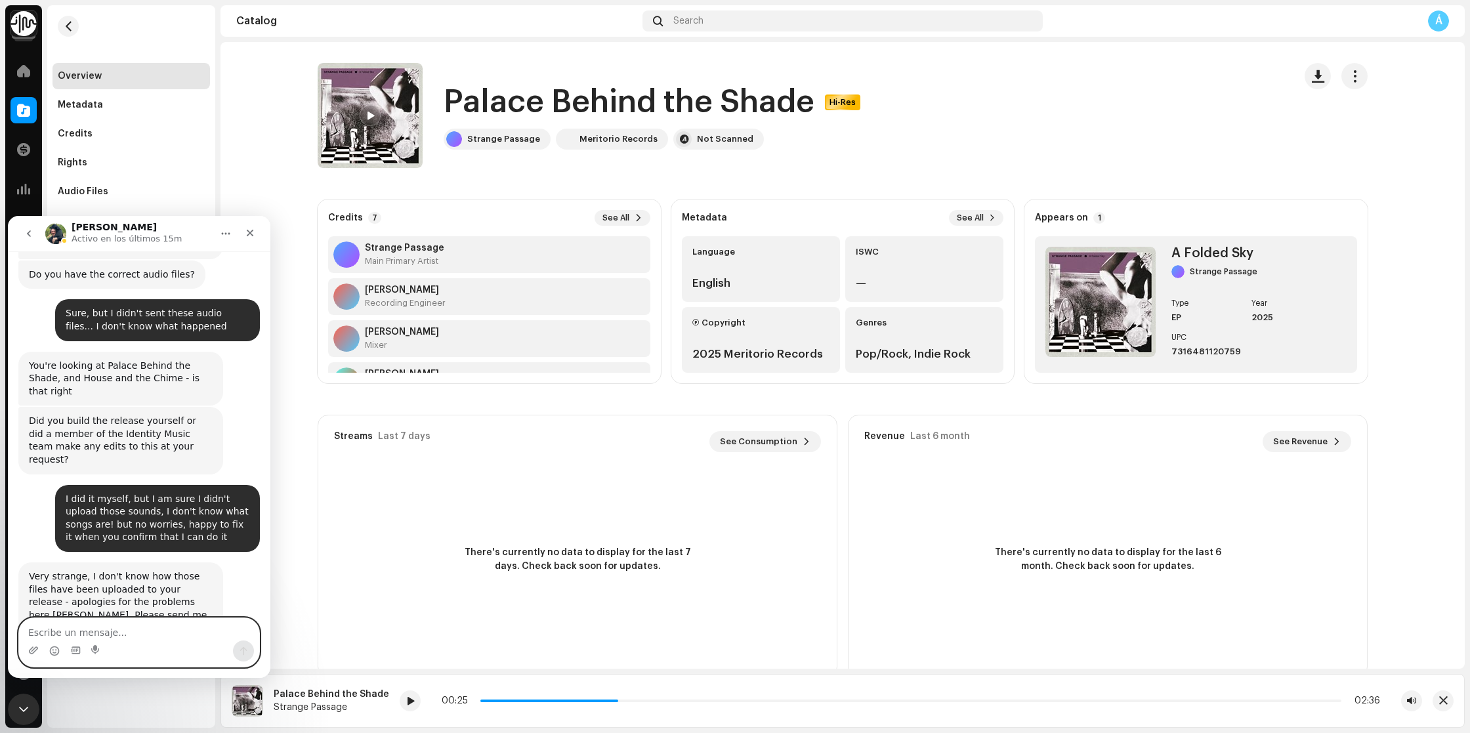
click at [84, 625] on textarea "Escribe un mensaje..." at bounding box center [139, 629] width 240 height 22
type textarea "Ok no problem!"
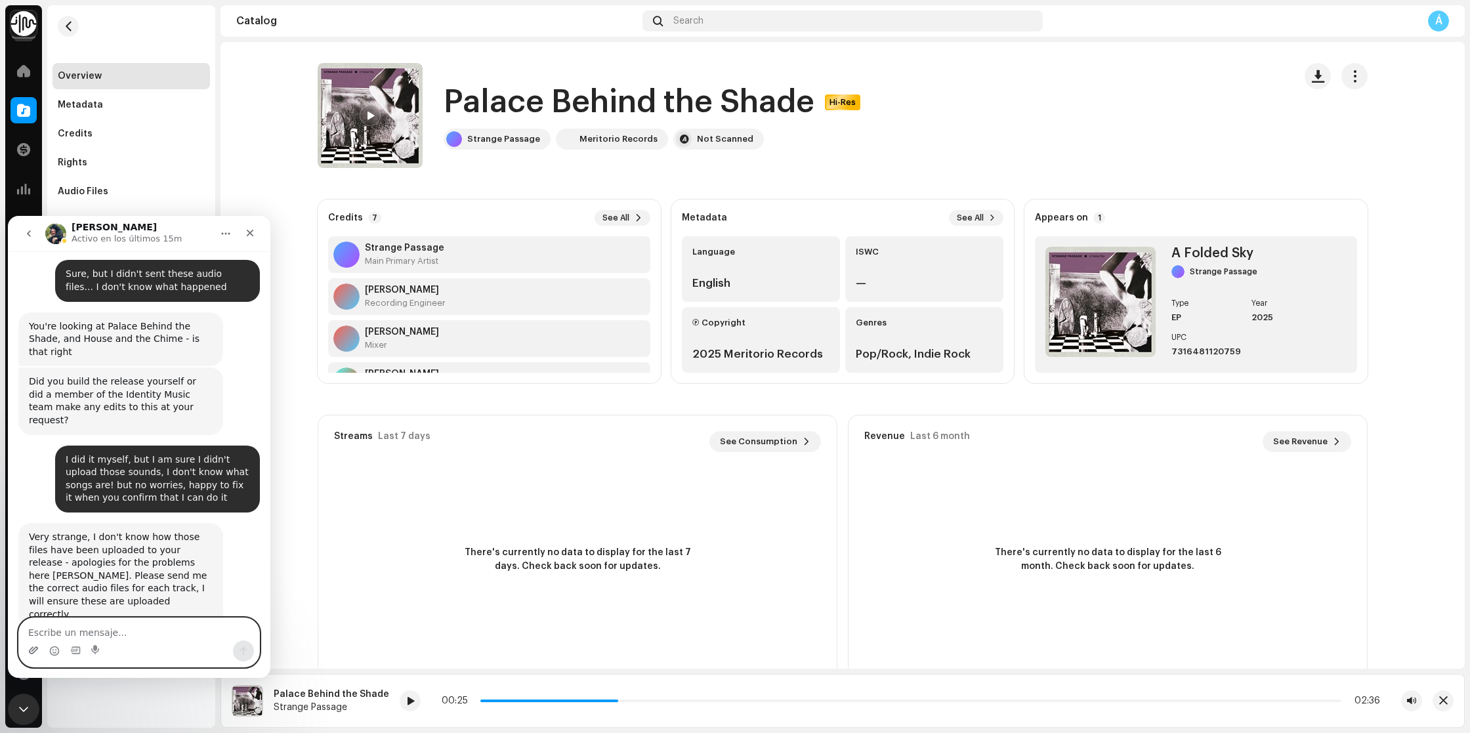
click at [35, 648] on icon "Adjuntar un archivo" at bounding box center [33, 650] width 10 height 10
click at [83, 574] on div "Very strange, I don't know how those files have been uploaded to your release -…" at bounding box center [138, 587] width 241 height 129
click at [33, 653] on icon "Adjuntar un archivo" at bounding box center [33, 649] width 9 height 7
click at [157, 634] on textarea "Escribe un mensaje..." at bounding box center [139, 629] width 240 height 22
click at [170, 638] on textarea "Escribe un mensaje..." at bounding box center [139, 629] width 240 height 22
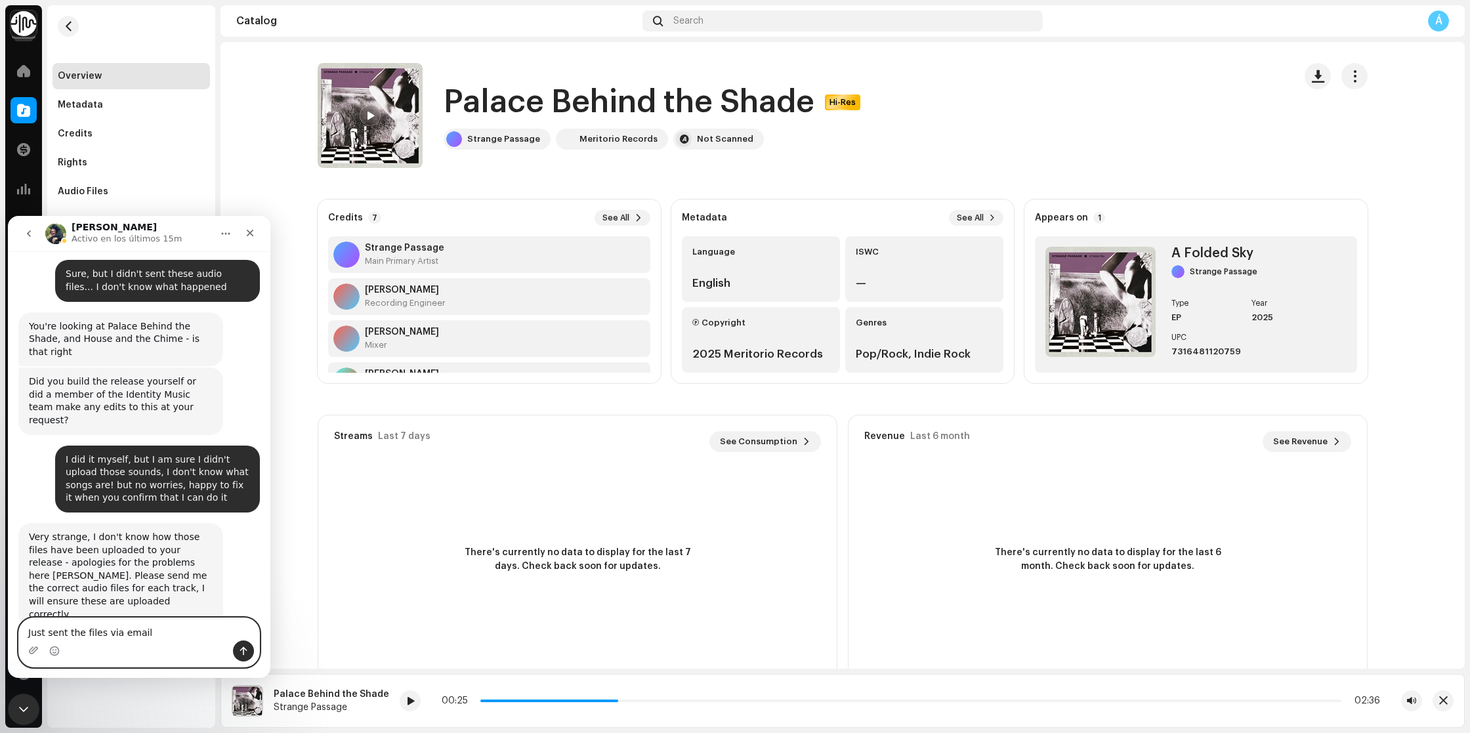
type textarea "Just sent the files via email"
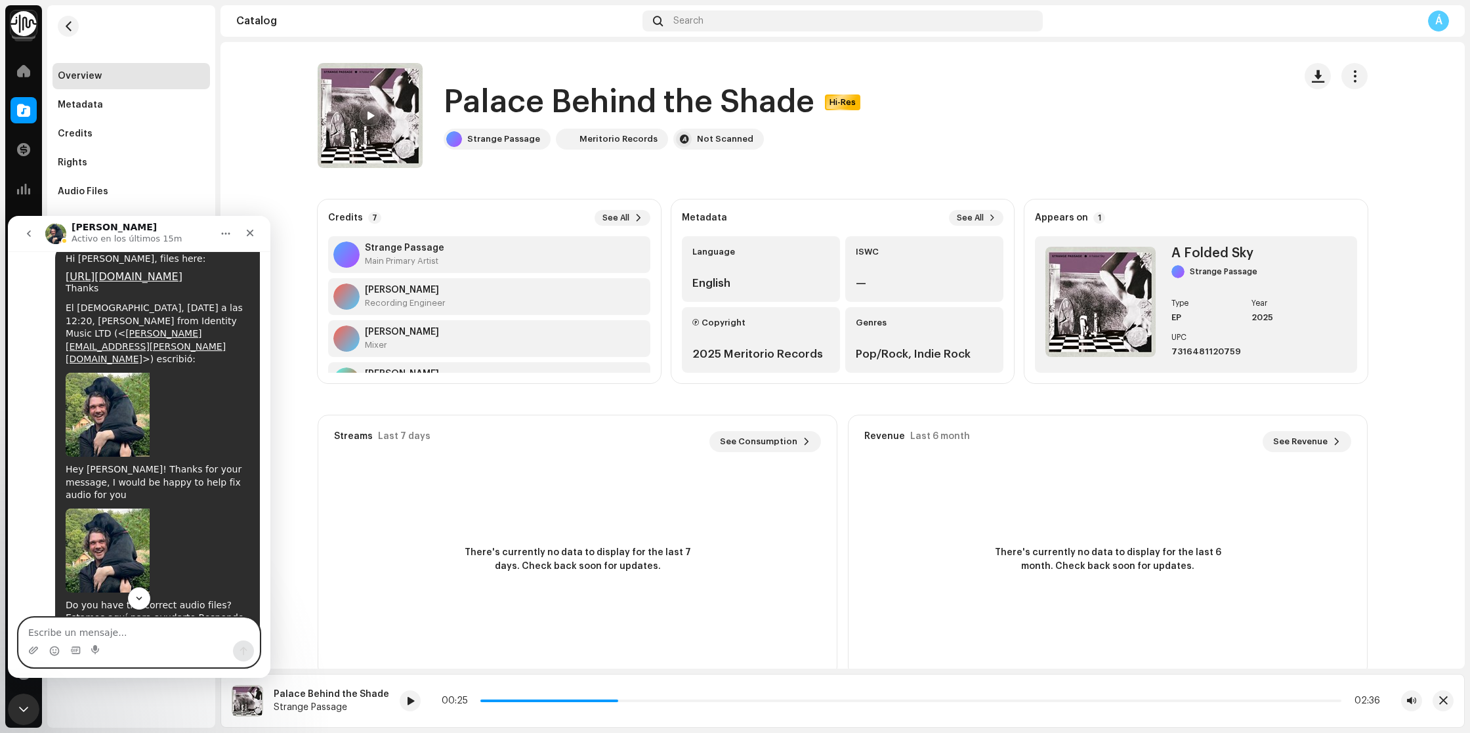
scroll to position [781, 0]
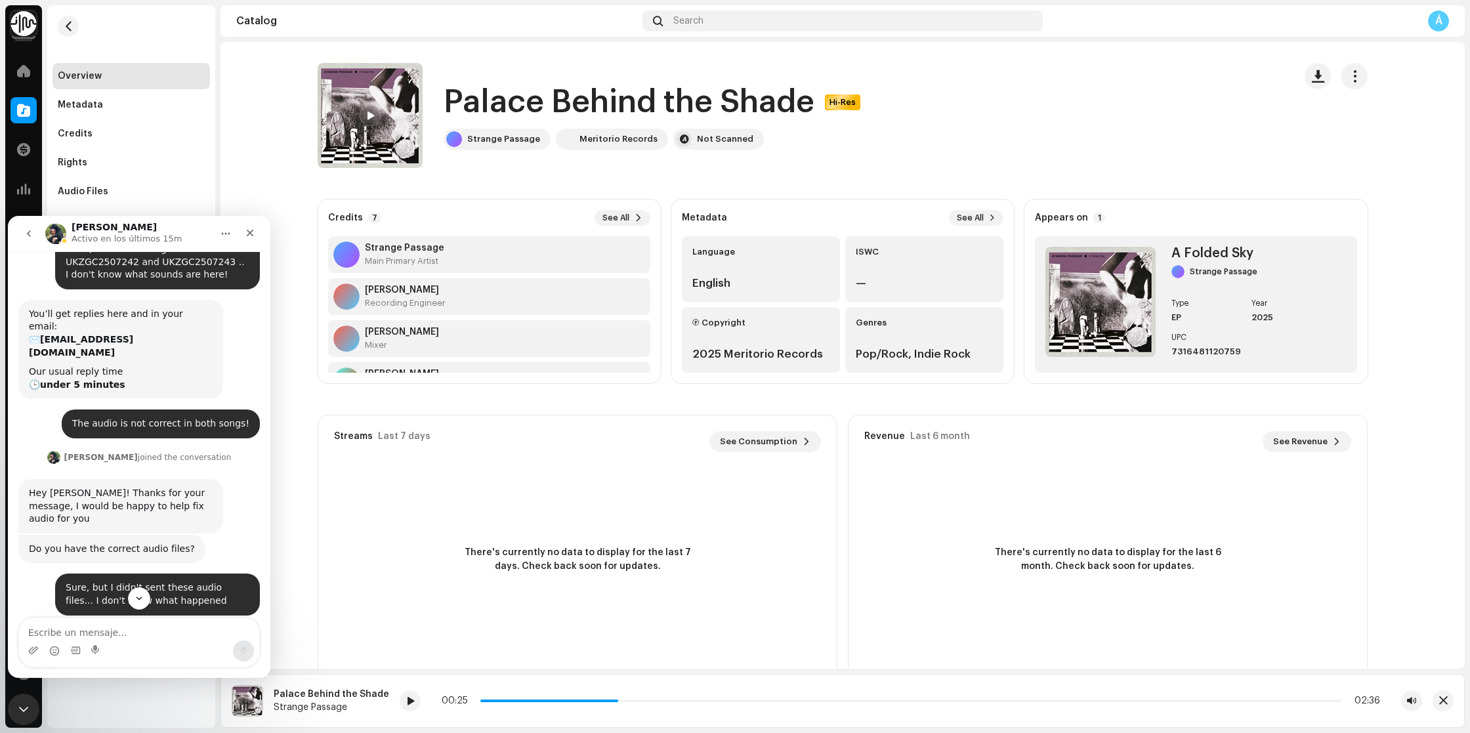
scroll to position [0, 0]
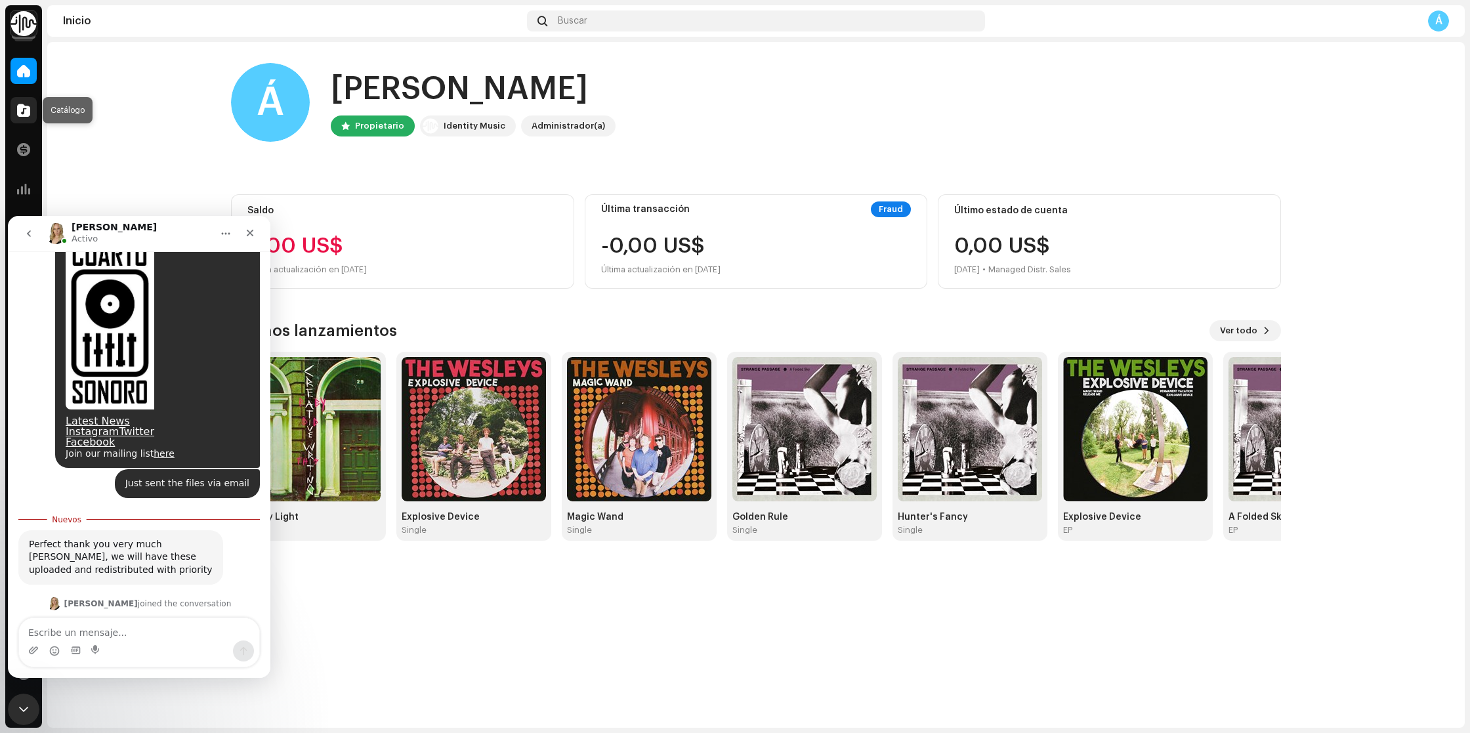
scroll to position [1608, 0]
click at [26, 118] on div at bounding box center [23, 110] width 26 height 26
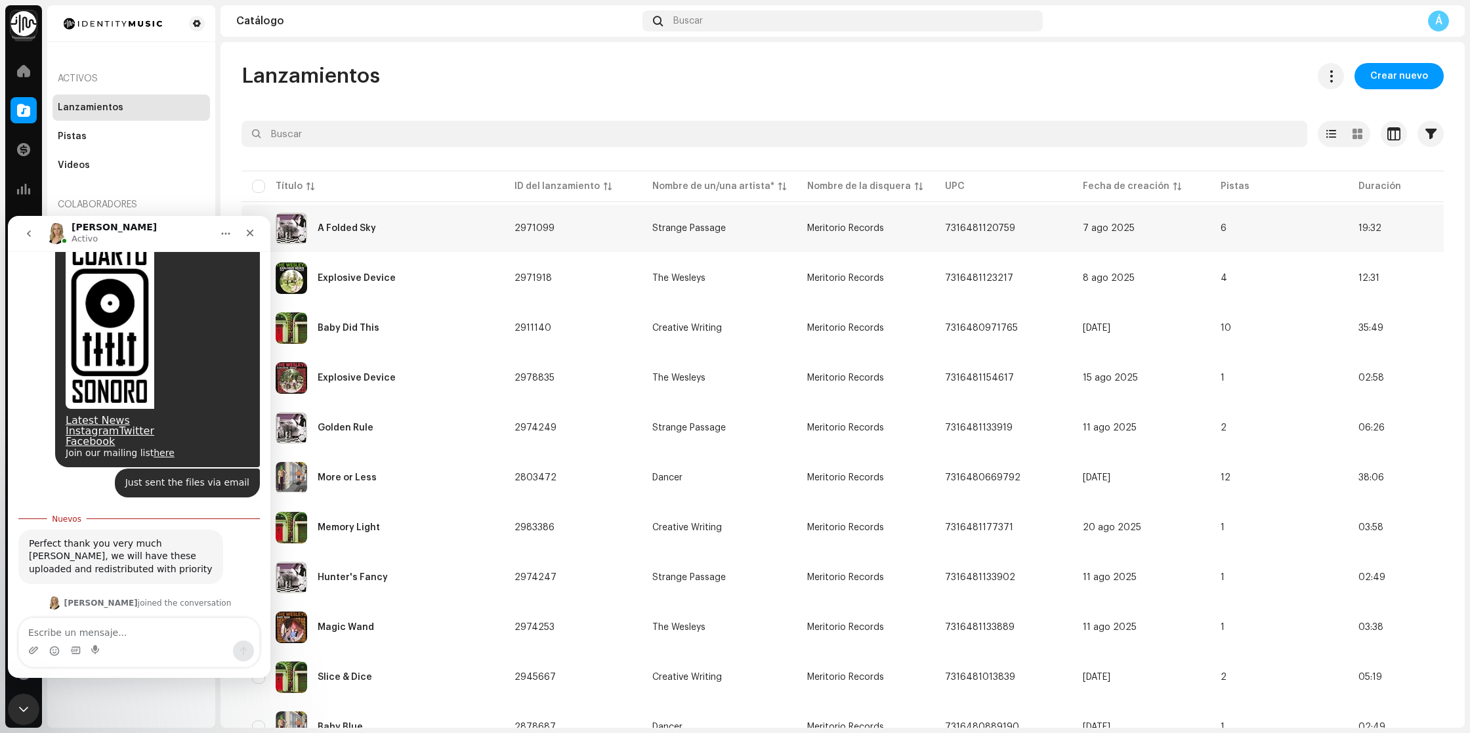
click at [353, 228] on div "A Folded Sky" at bounding box center [347, 228] width 58 height 9
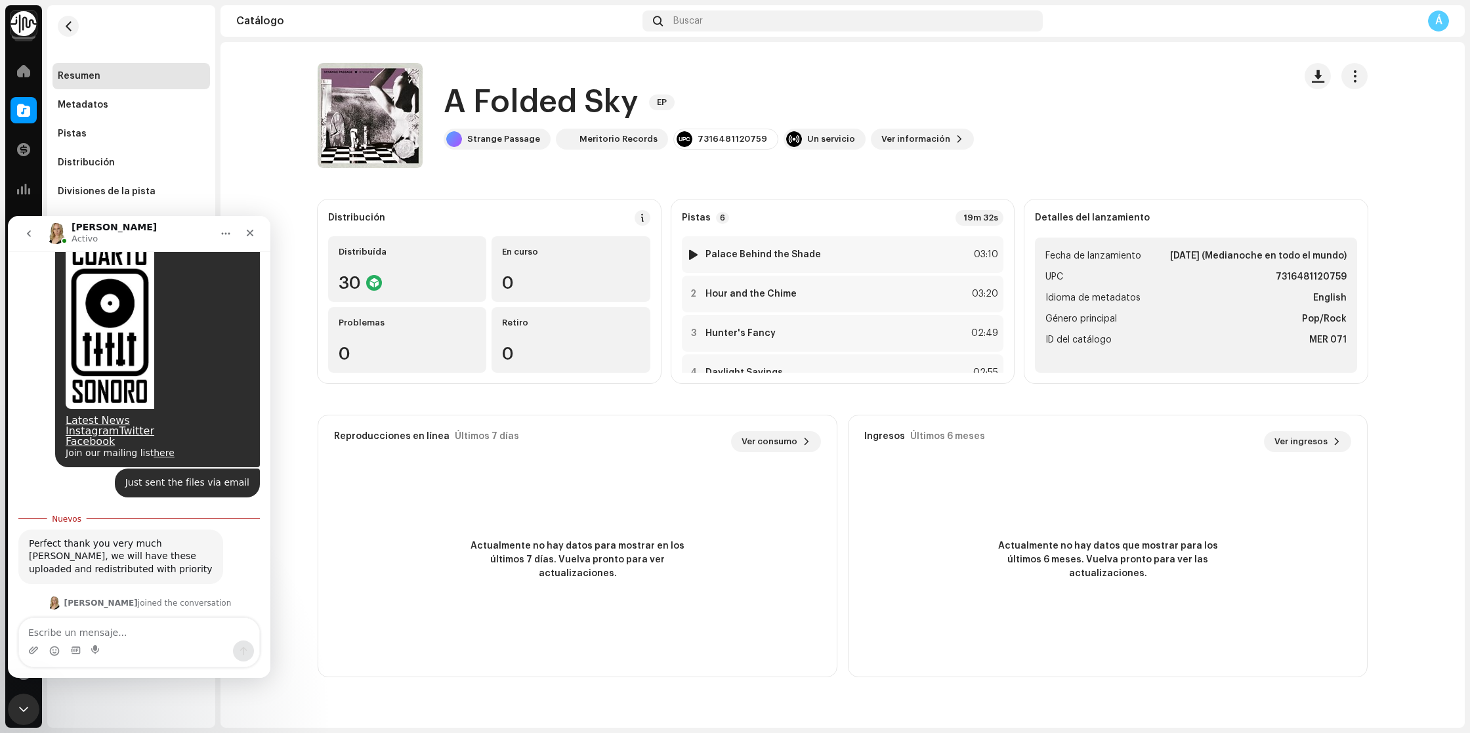
click at [692, 253] on div at bounding box center [693, 254] width 10 height 10
click at [696, 297] on div at bounding box center [693, 294] width 10 height 10
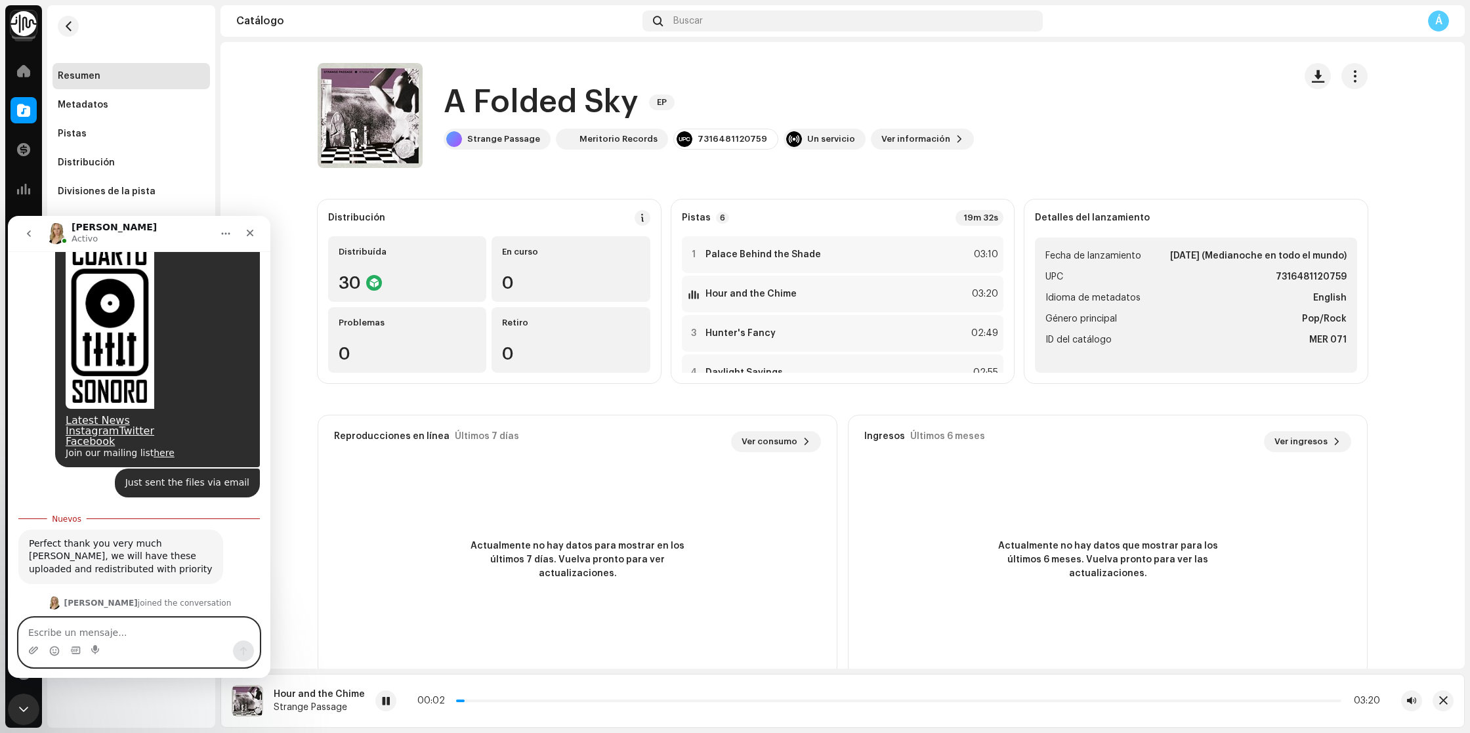
click at [154, 631] on textarea "Escribe un mensaje..." at bounding box center [139, 629] width 240 height 22
type textarea "Ok the audio files are ok! thank you very much"
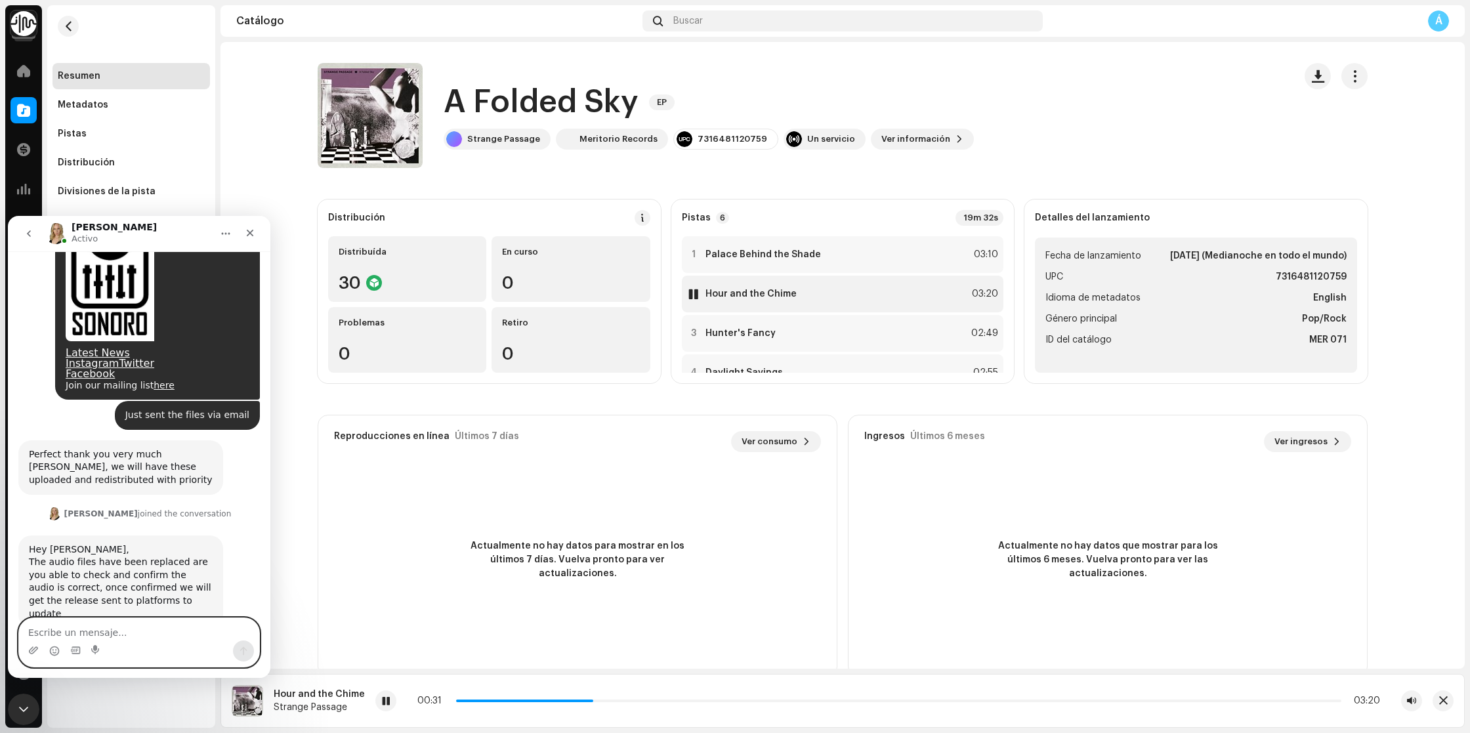
scroll to position [1678, 0]
click at [57, 651] on icon "Selector de emoji" at bounding box center [54, 651] width 10 height 10
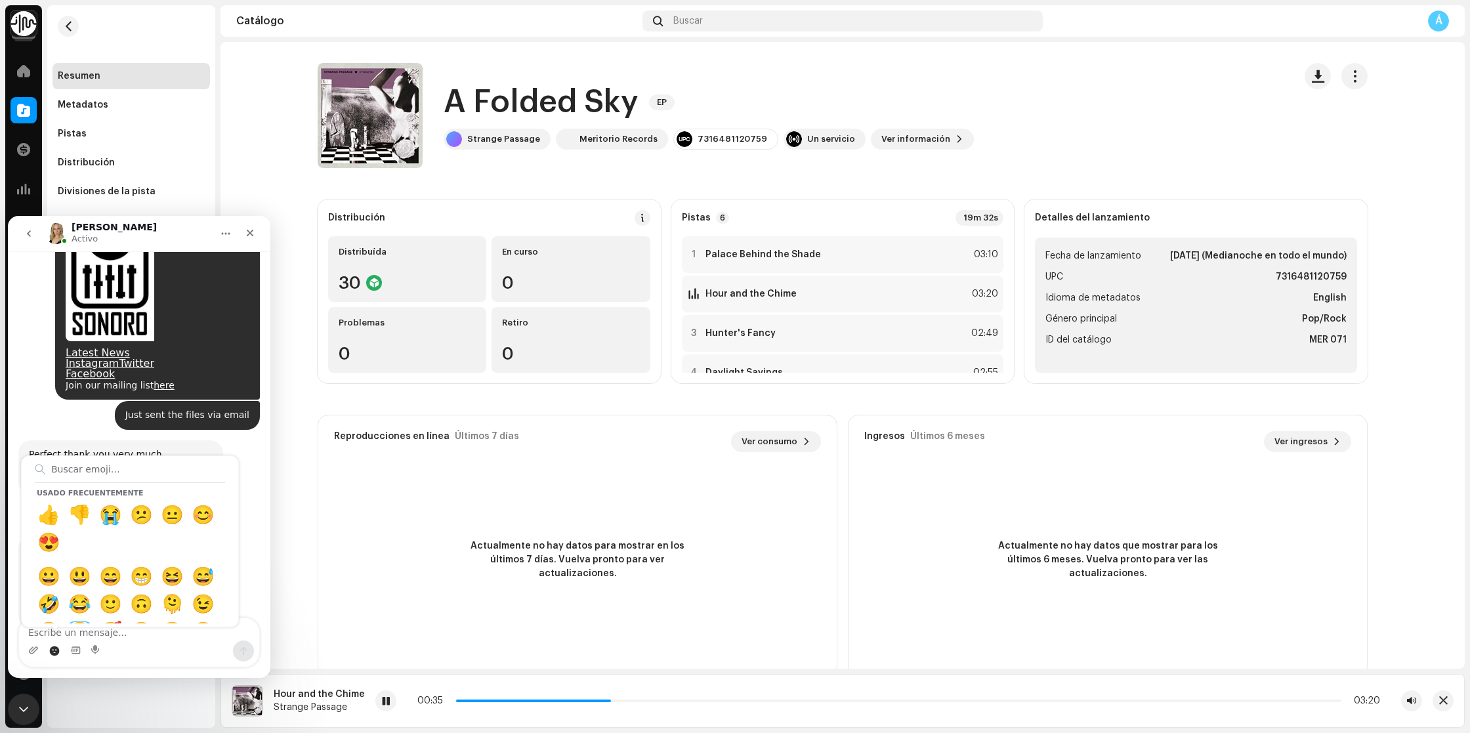
click at [143, 642] on div "Usado frecuentemente 👍 👎 😭 😕 😐 😊 😍 😀 😃 😄 😁 😆 😅 🤣 😂 🙂 🙃 🫠 😉 😊 😇 🥰 😍 🤩 😘 😗 😚 😙 🥲 …" at bounding box center [139, 650] width 240 height 21
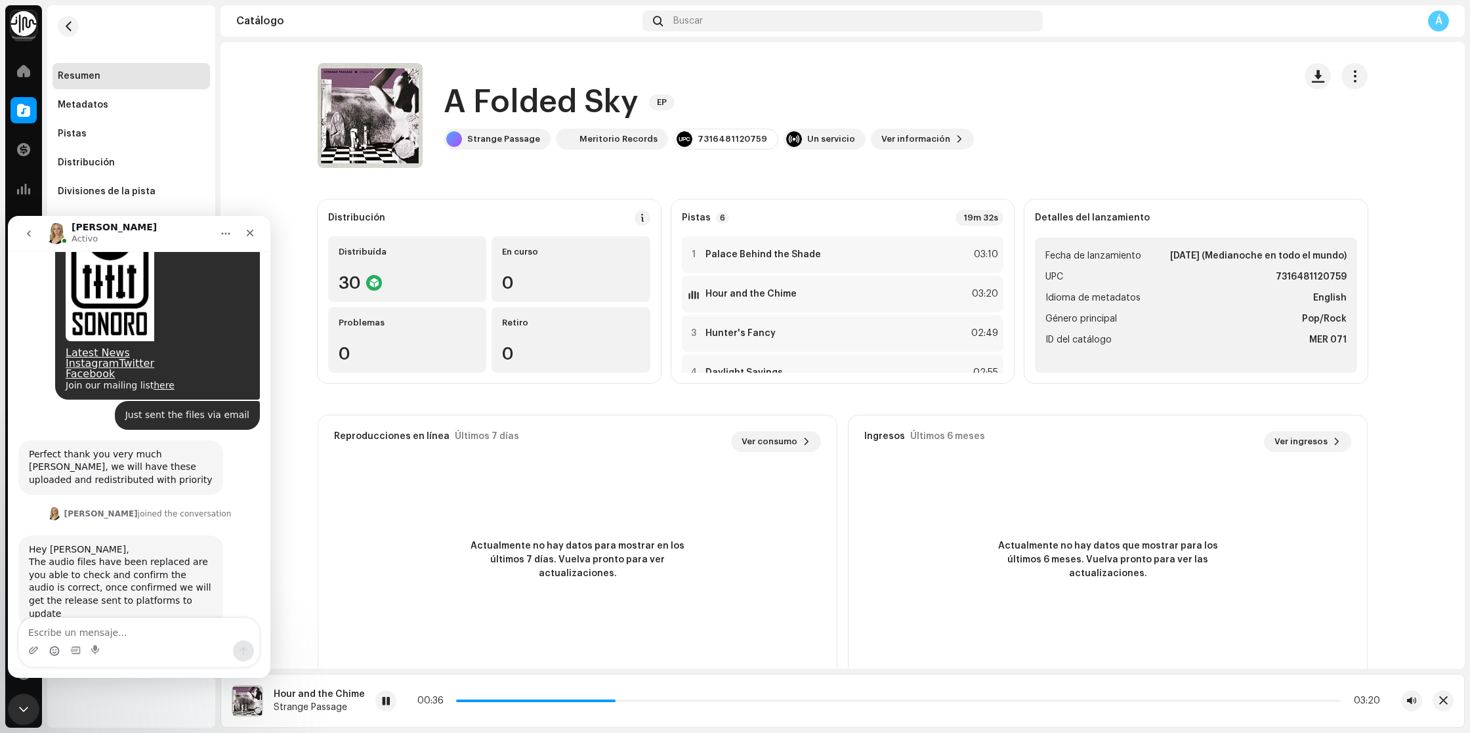
click at [81, 698] on div "you're welcome" at bounding box center [65, 704] width 73 height 13
click at [144, 690] on div "you're welcome [PERSON_NAME][GEOGRAPHIC_DATA]" at bounding box center [138, 719] width 241 height 58
